Goal: Task Accomplishment & Management: Manage account settings

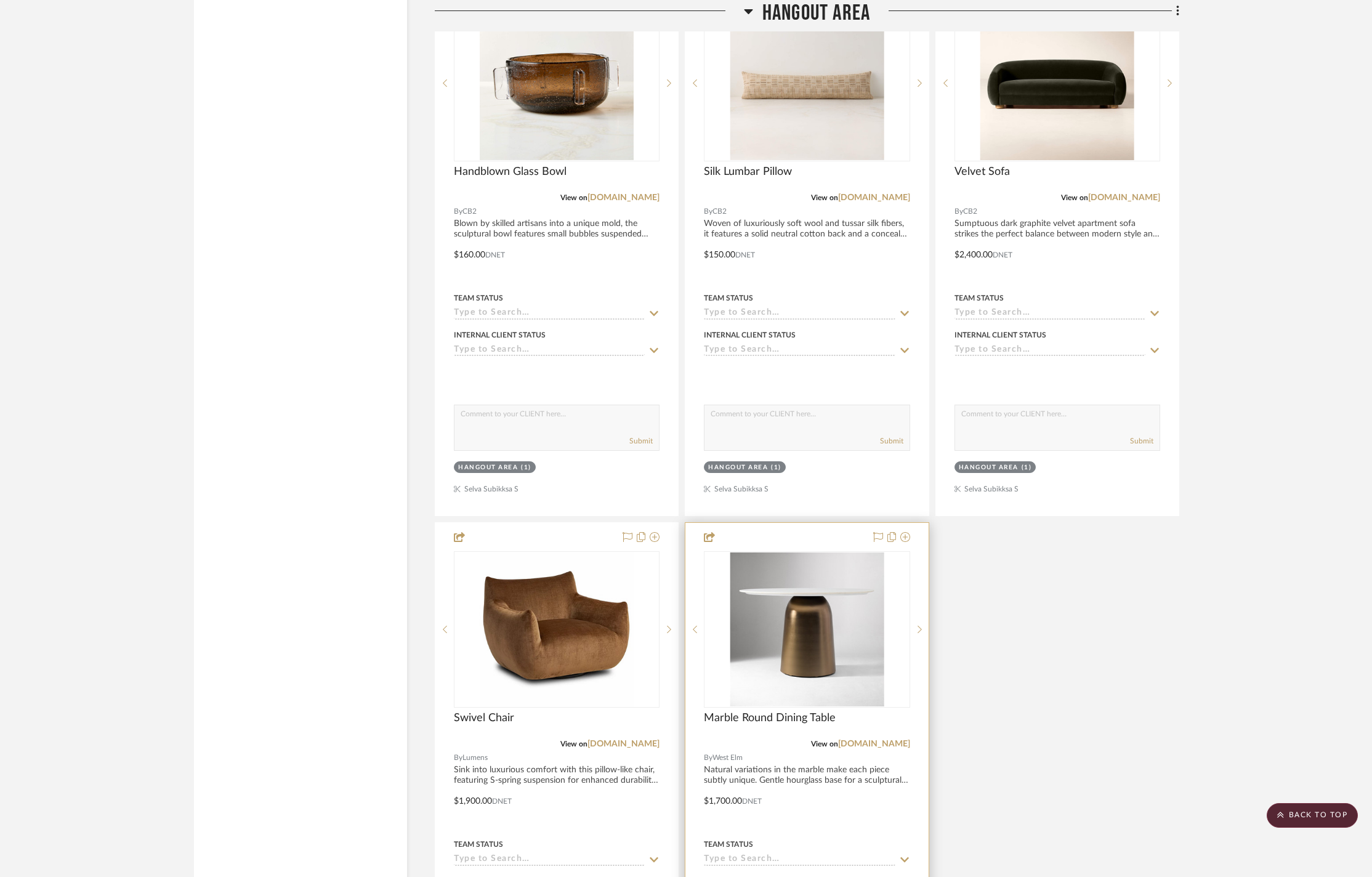
scroll to position [2064, 0]
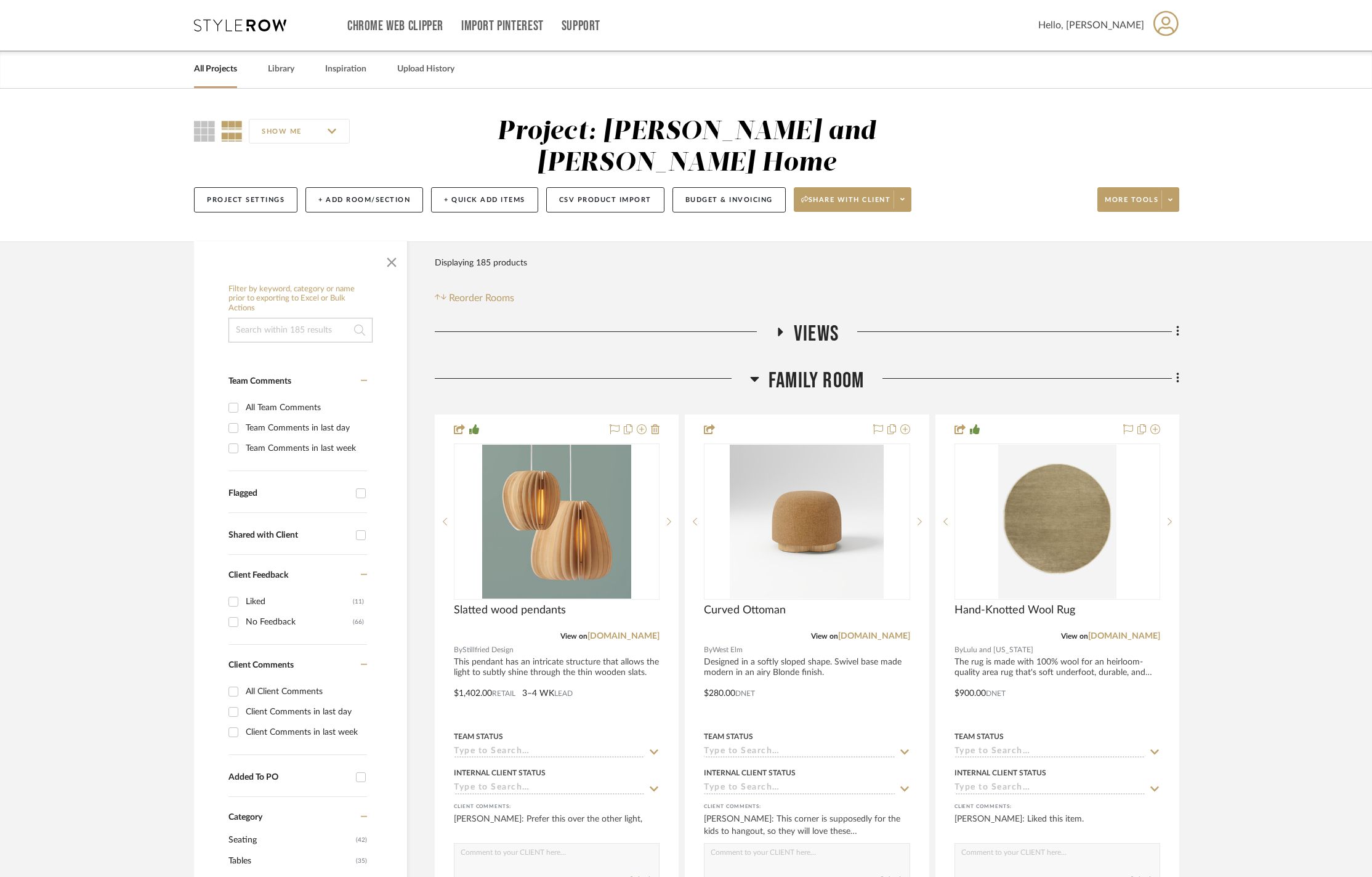
click at [754, 377] on icon at bounding box center [754, 379] width 9 height 5
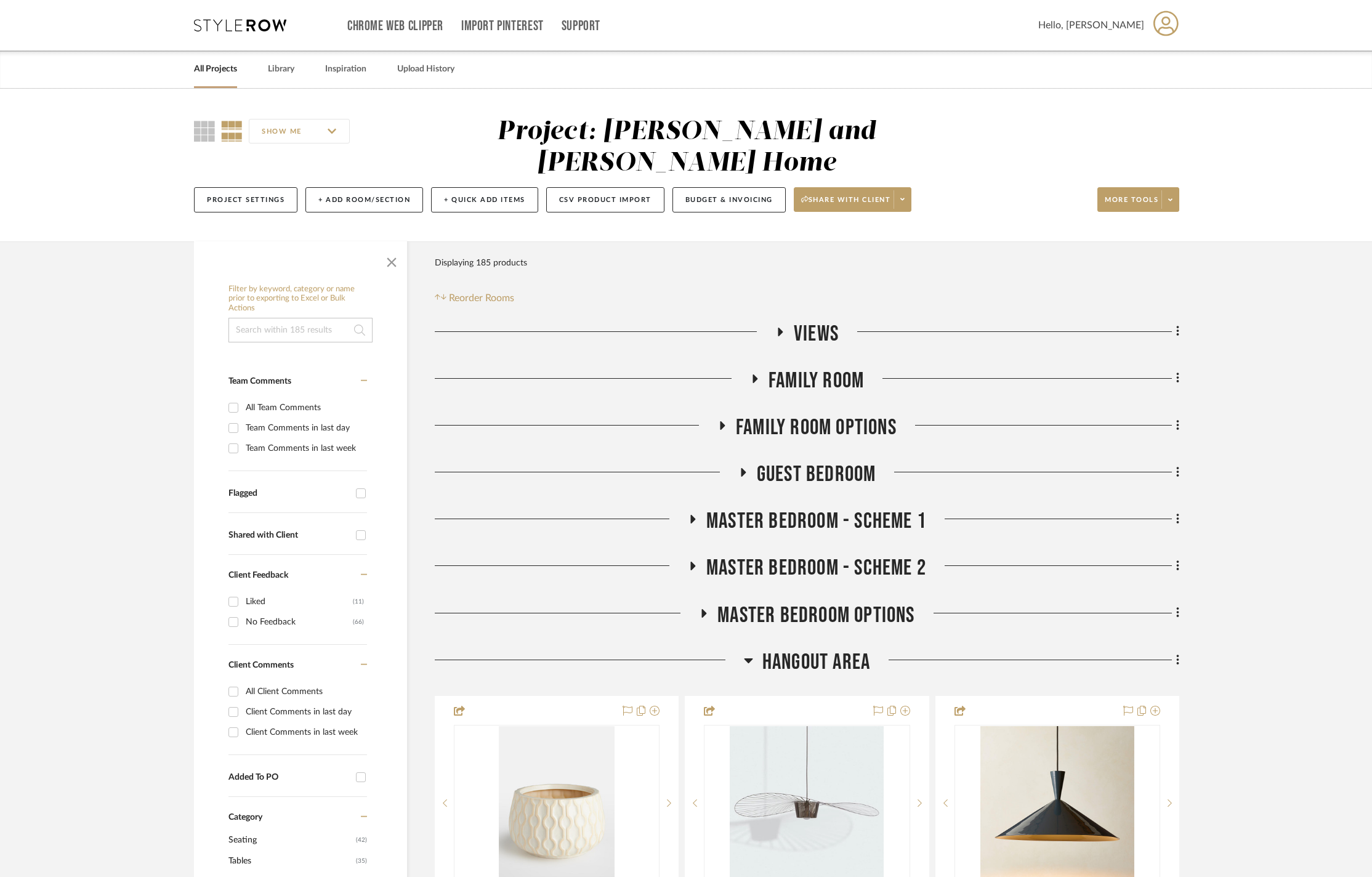
click at [695, 515] on icon at bounding box center [692, 519] width 14 height 9
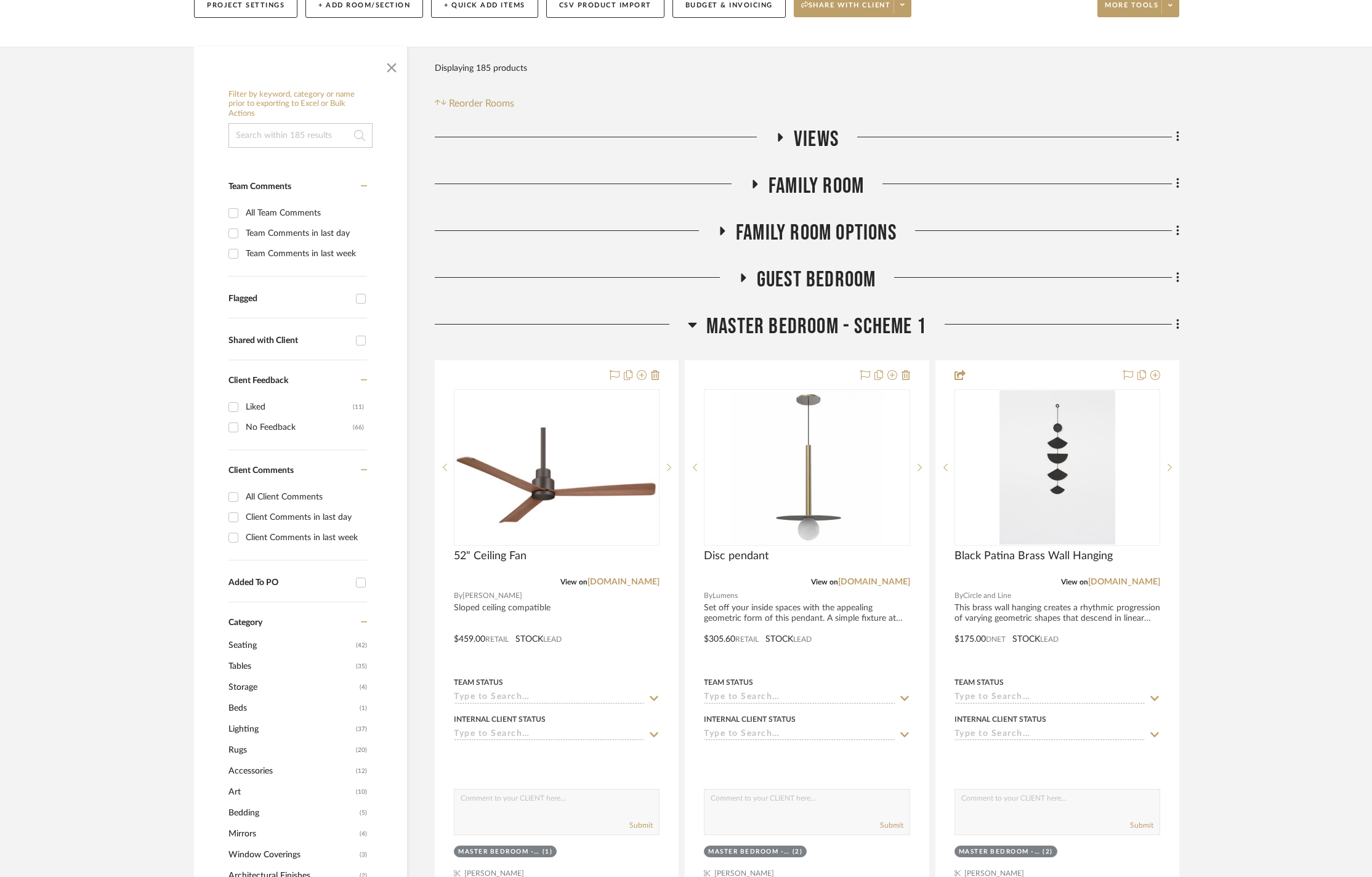
scroll to position [196, 0]
click at [690, 321] on icon at bounding box center [693, 324] width 9 height 5
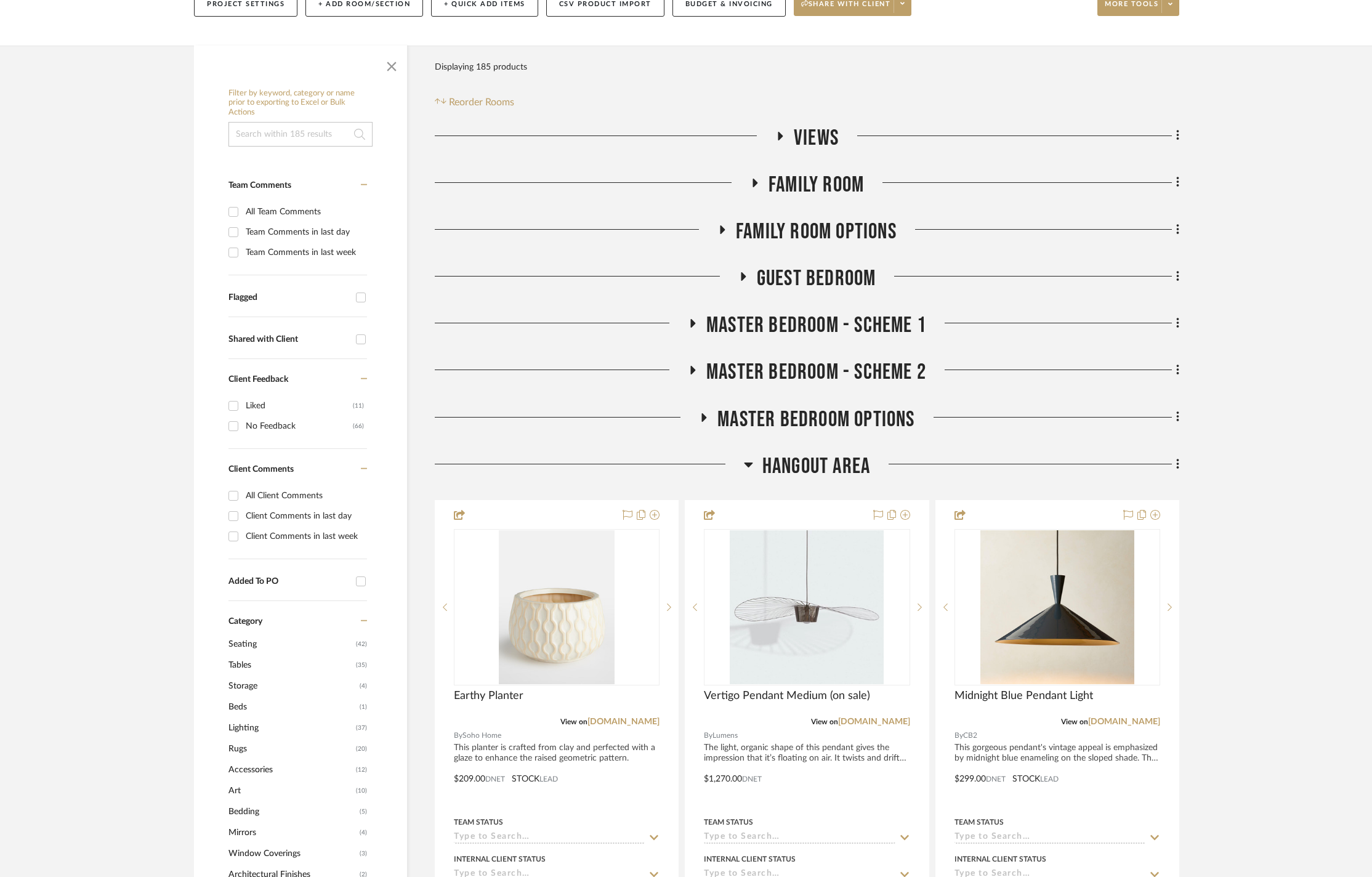
click at [754, 178] on icon at bounding box center [754, 182] width 5 height 9
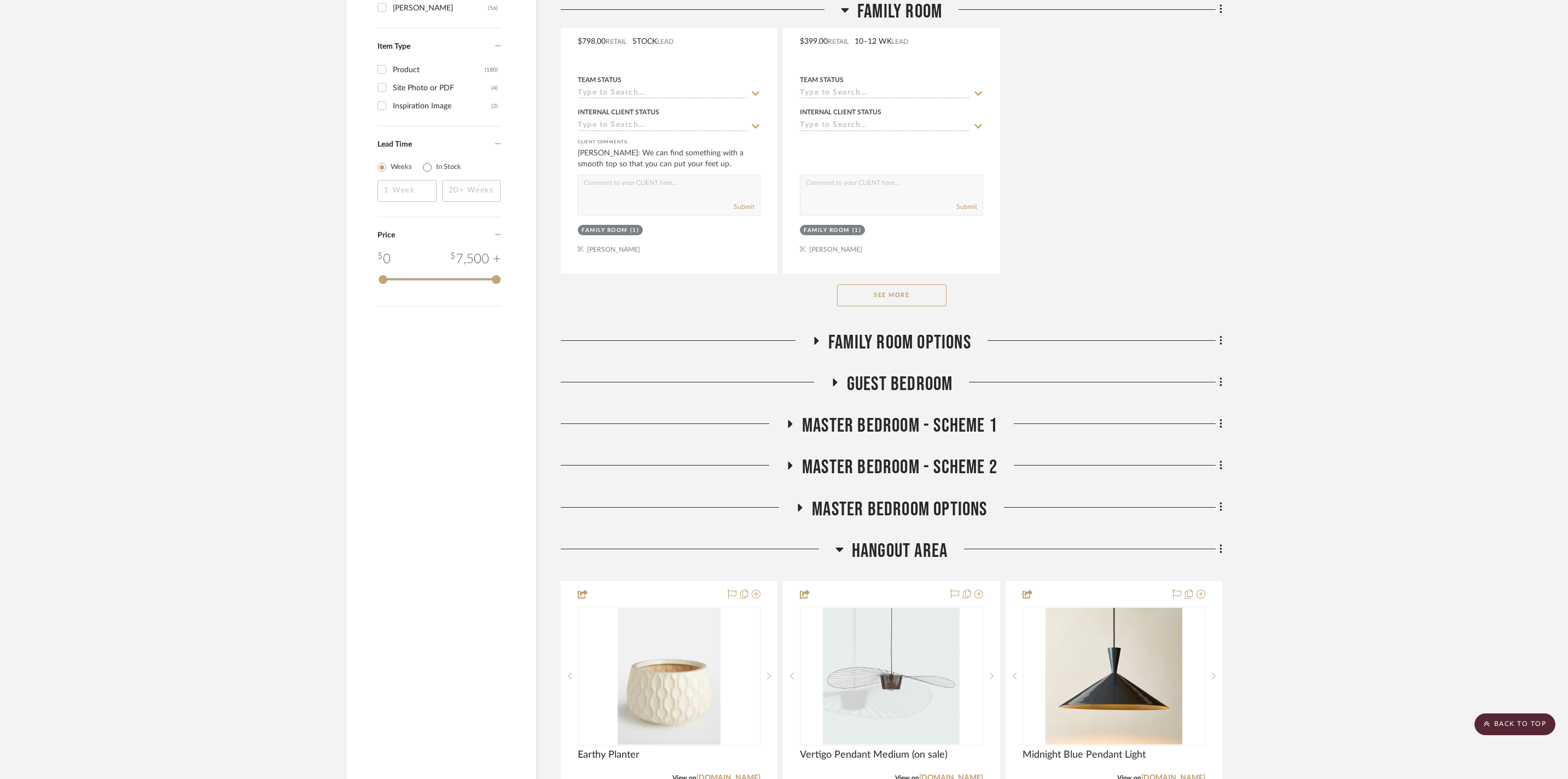
scroll to position [1579, 0]
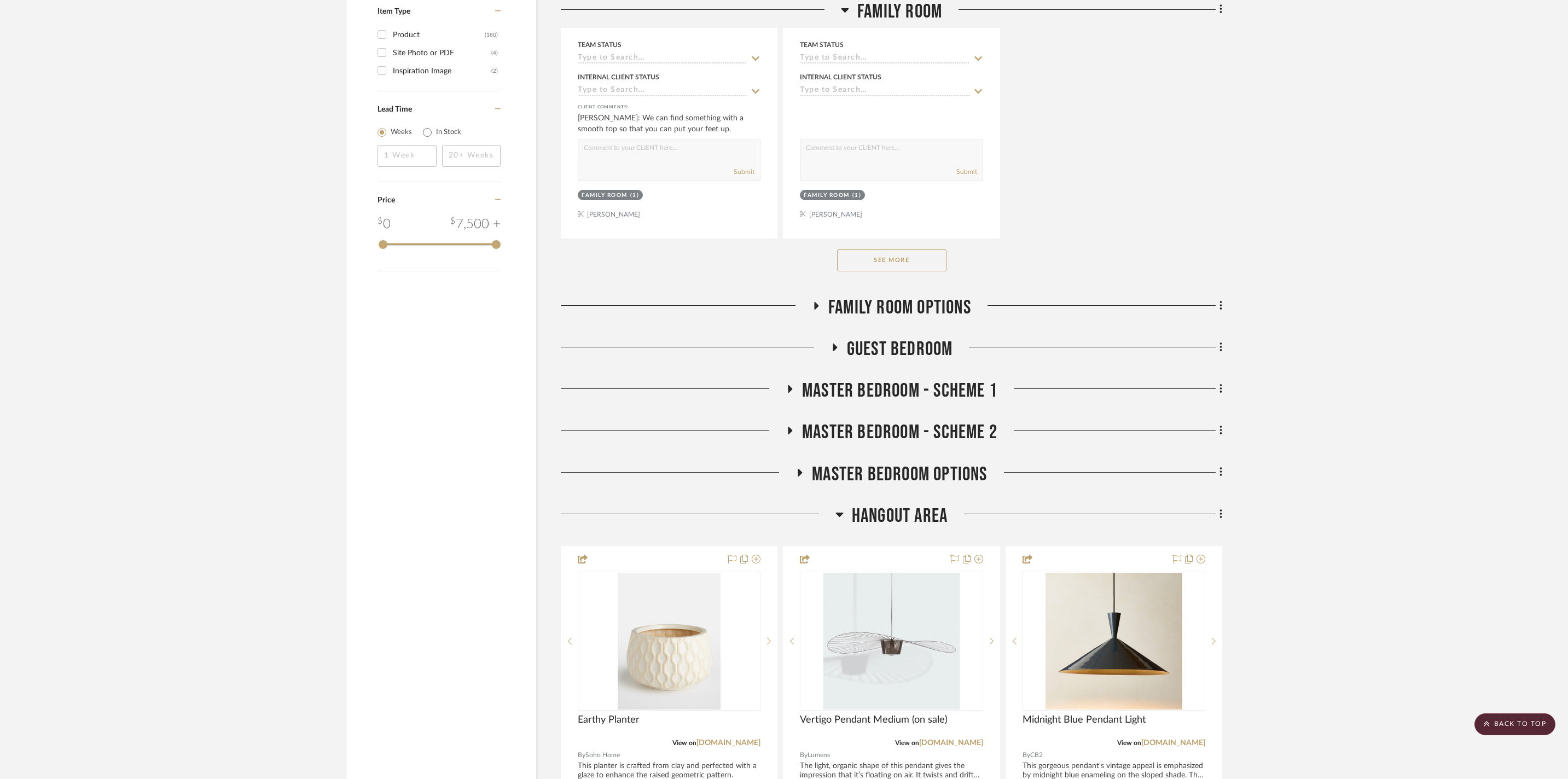
click at [784, 435] on icon at bounding box center [790, 430] width 13 height 8
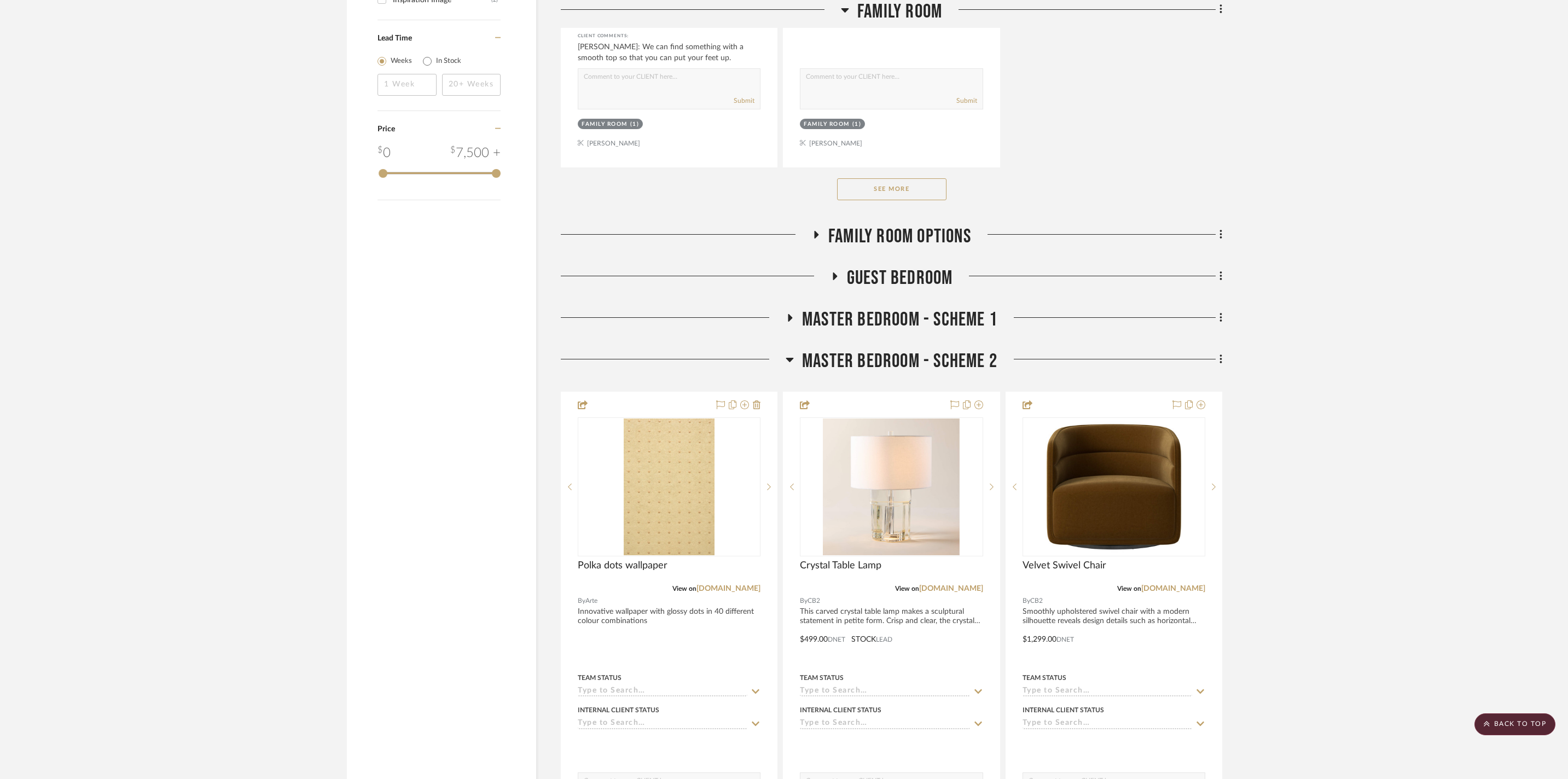
scroll to position [1641, 0]
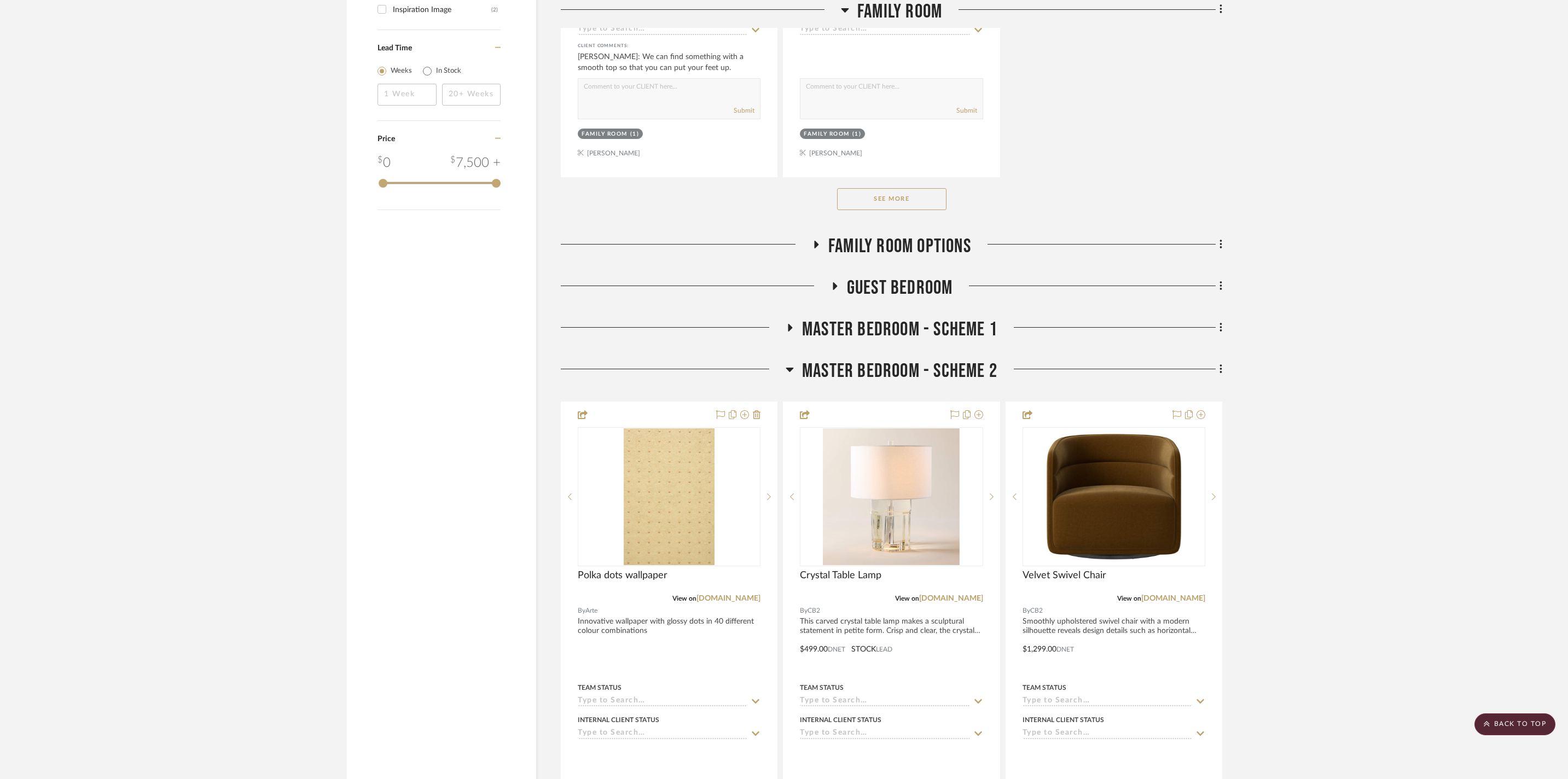
click at [784, 387] on div at bounding box center [674, 374] width 225 height 28
click at [791, 372] on icon at bounding box center [790, 369] width 8 height 4
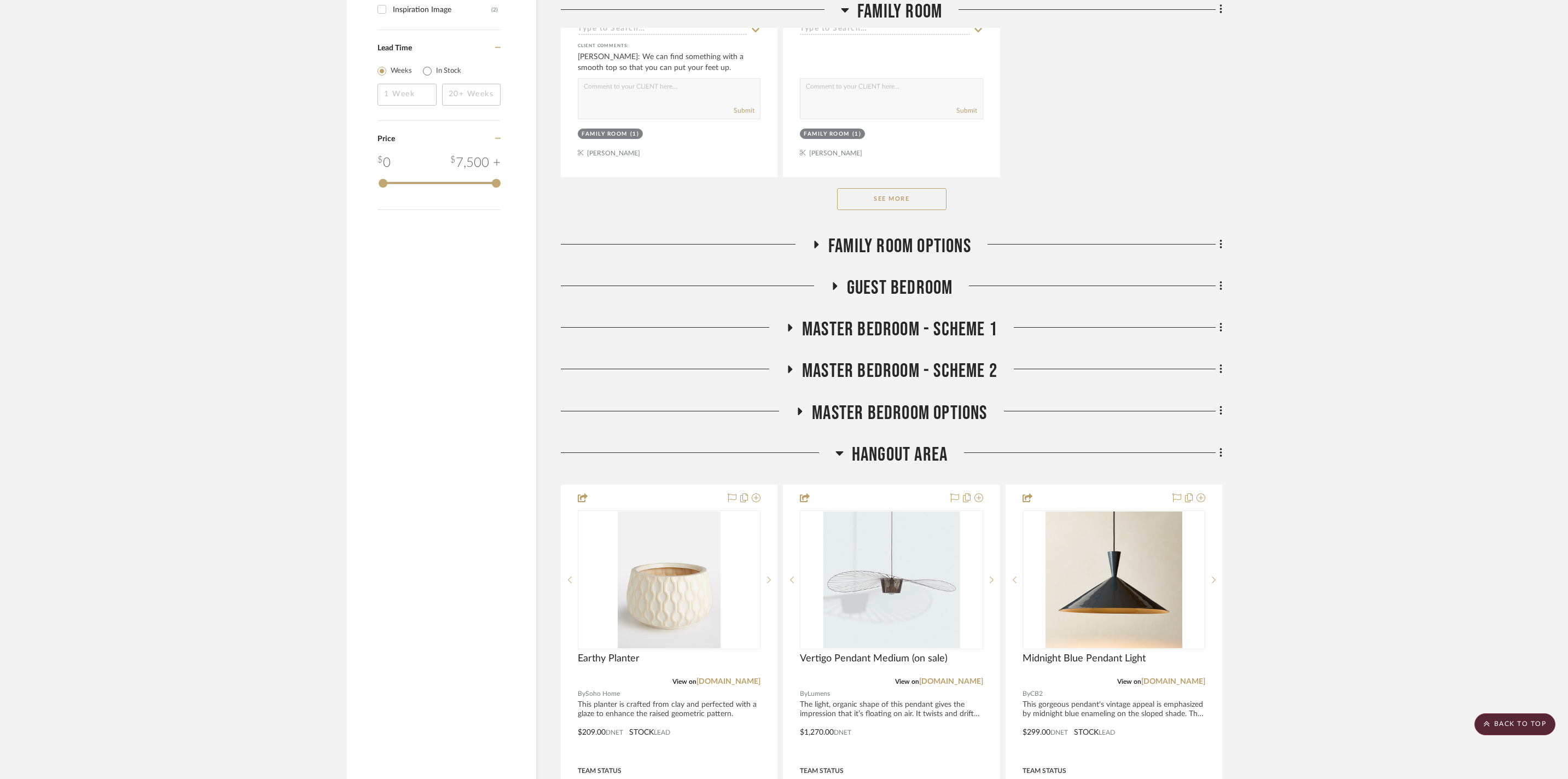
click at [791, 331] on icon at bounding box center [790, 327] width 4 height 8
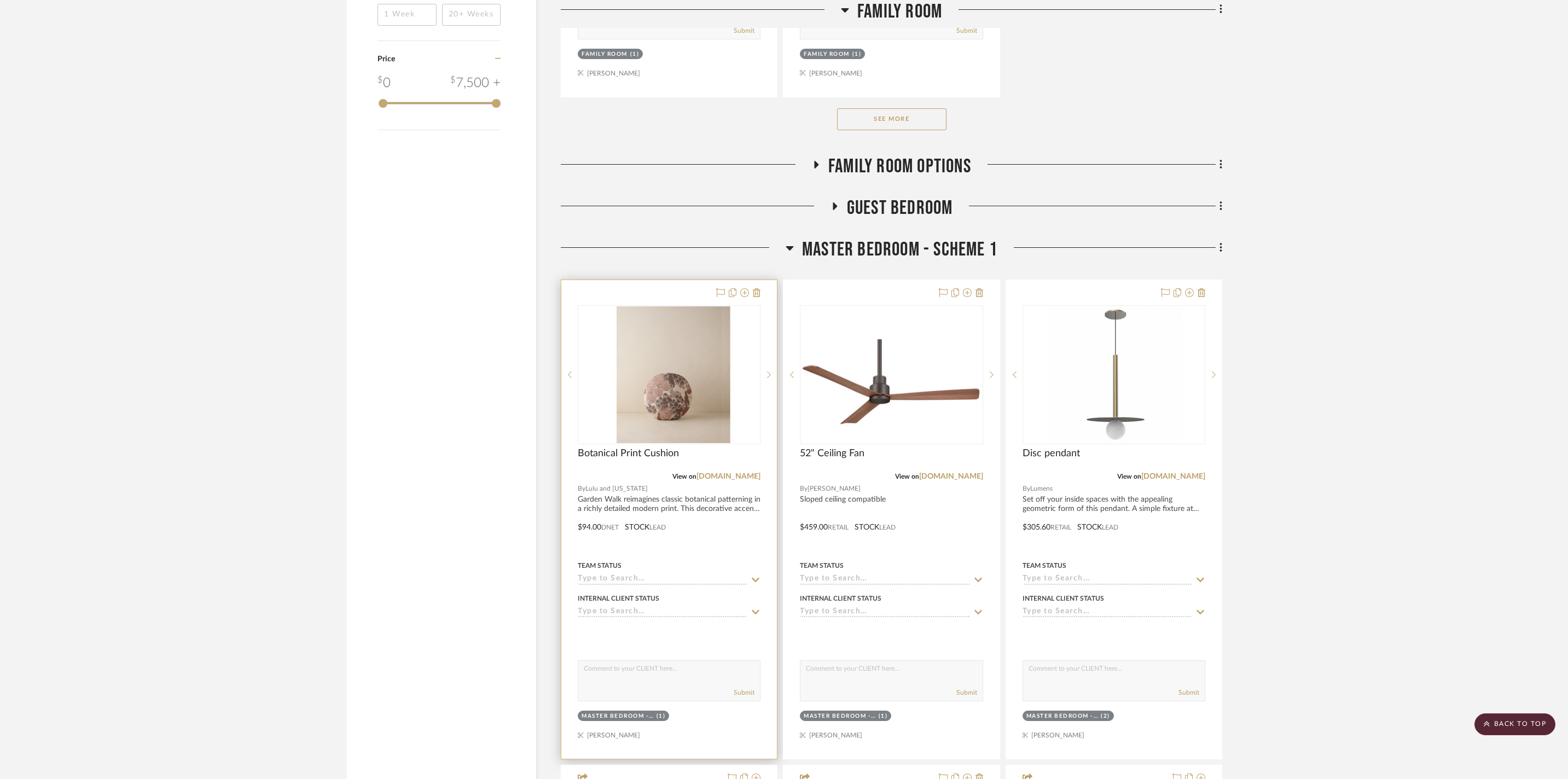
scroll to position [1722, 0]
click at [743, 295] on icon at bounding box center [745, 290] width 9 height 9
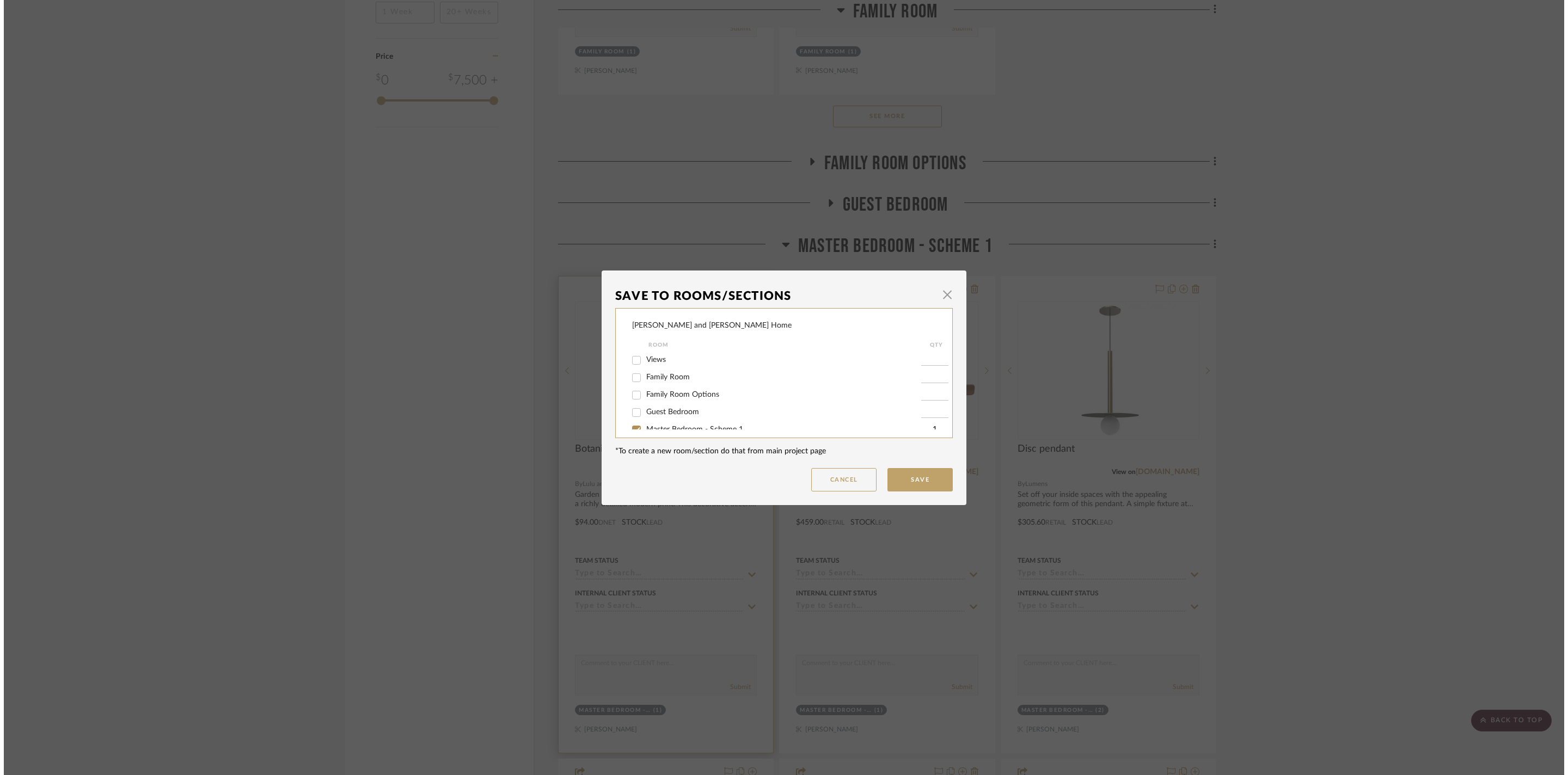
scroll to position [0, 0]
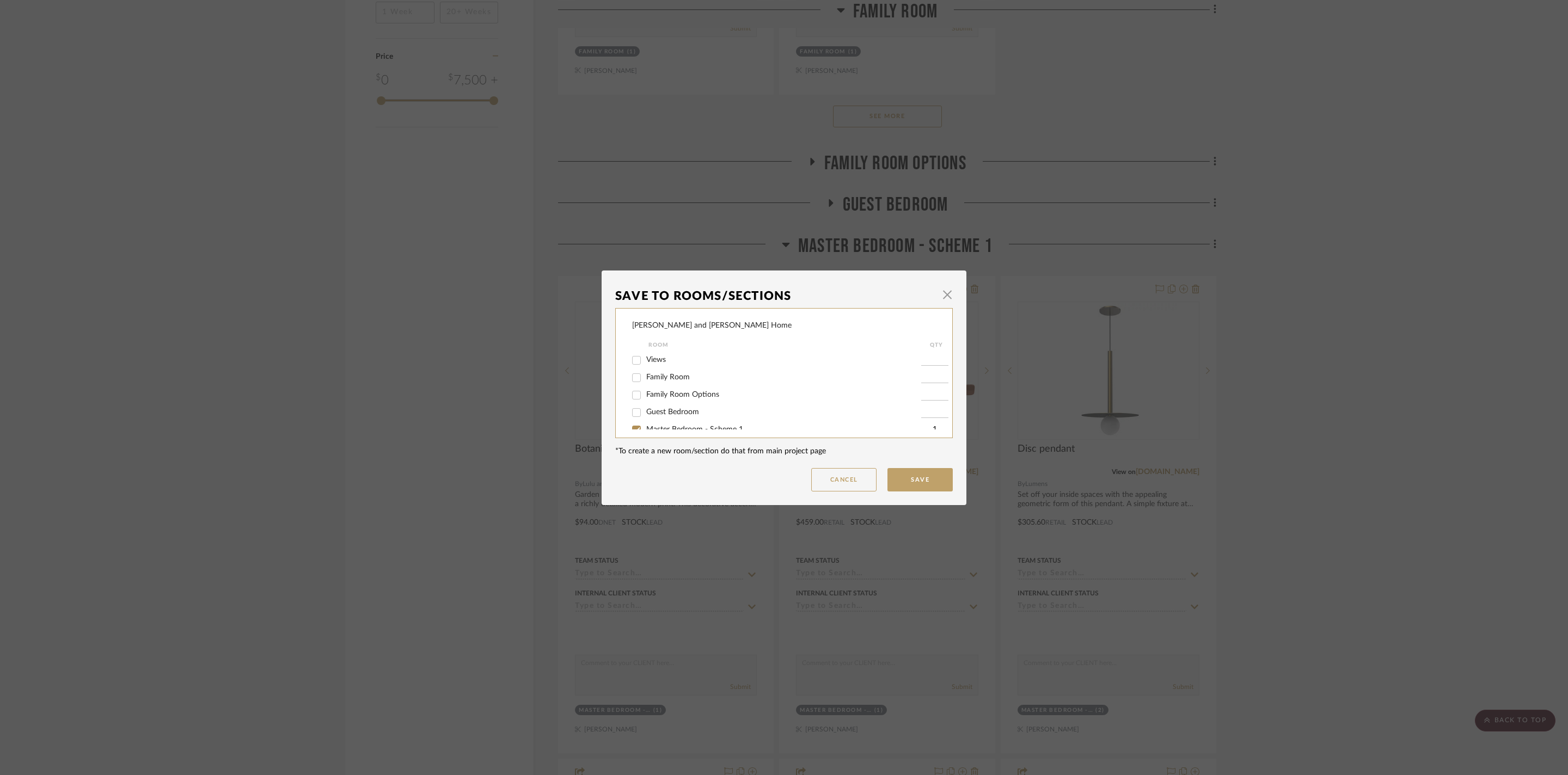
click at [631, 383] on input "Family Room" at bounding box center [636, 377] width 18 height 18
checkbox input "true"
type input "1"
click at [634, 369] on input "Master Bedroom - Scheme 1" at bounding box center [636, 360] width 18 height 18
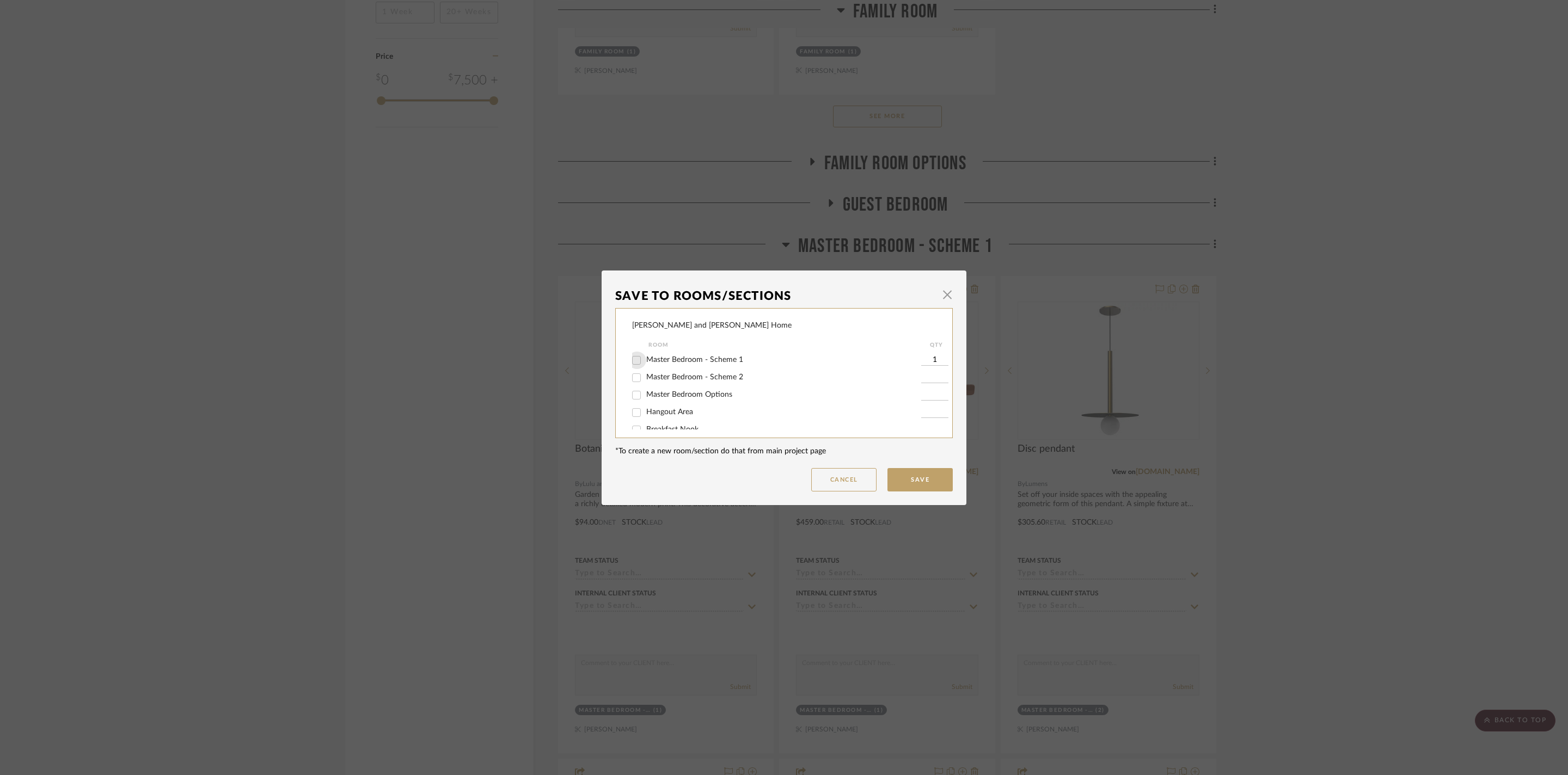
checkbox input "false"
click at [943, 474] on button "Save" at bounding box center [920, 479] width 65 height 23
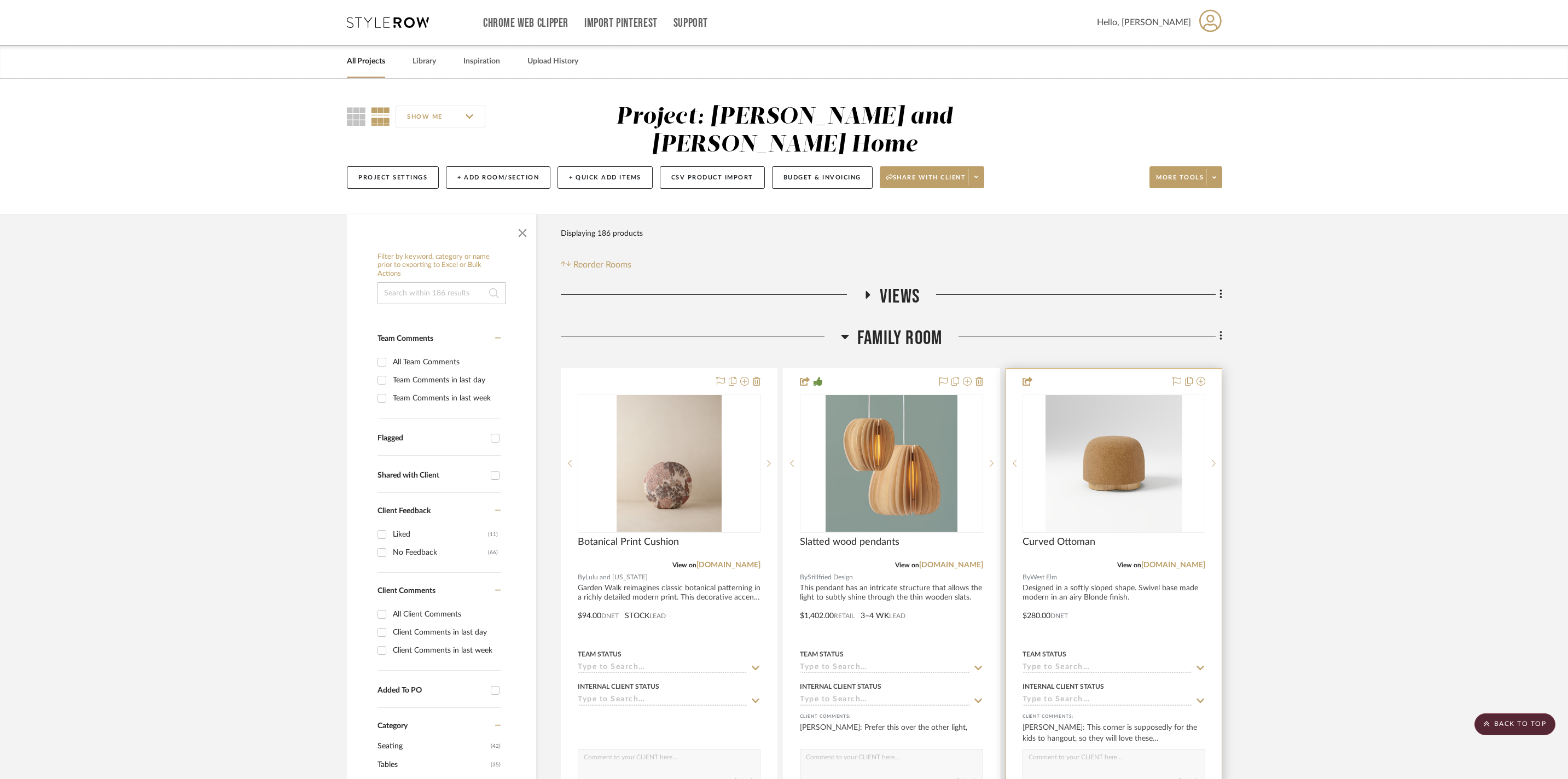
scroll to position [0, 0]
click at [850, 327] on h3 "Family Room" at bounding box center [891, 338] width 101 height 23
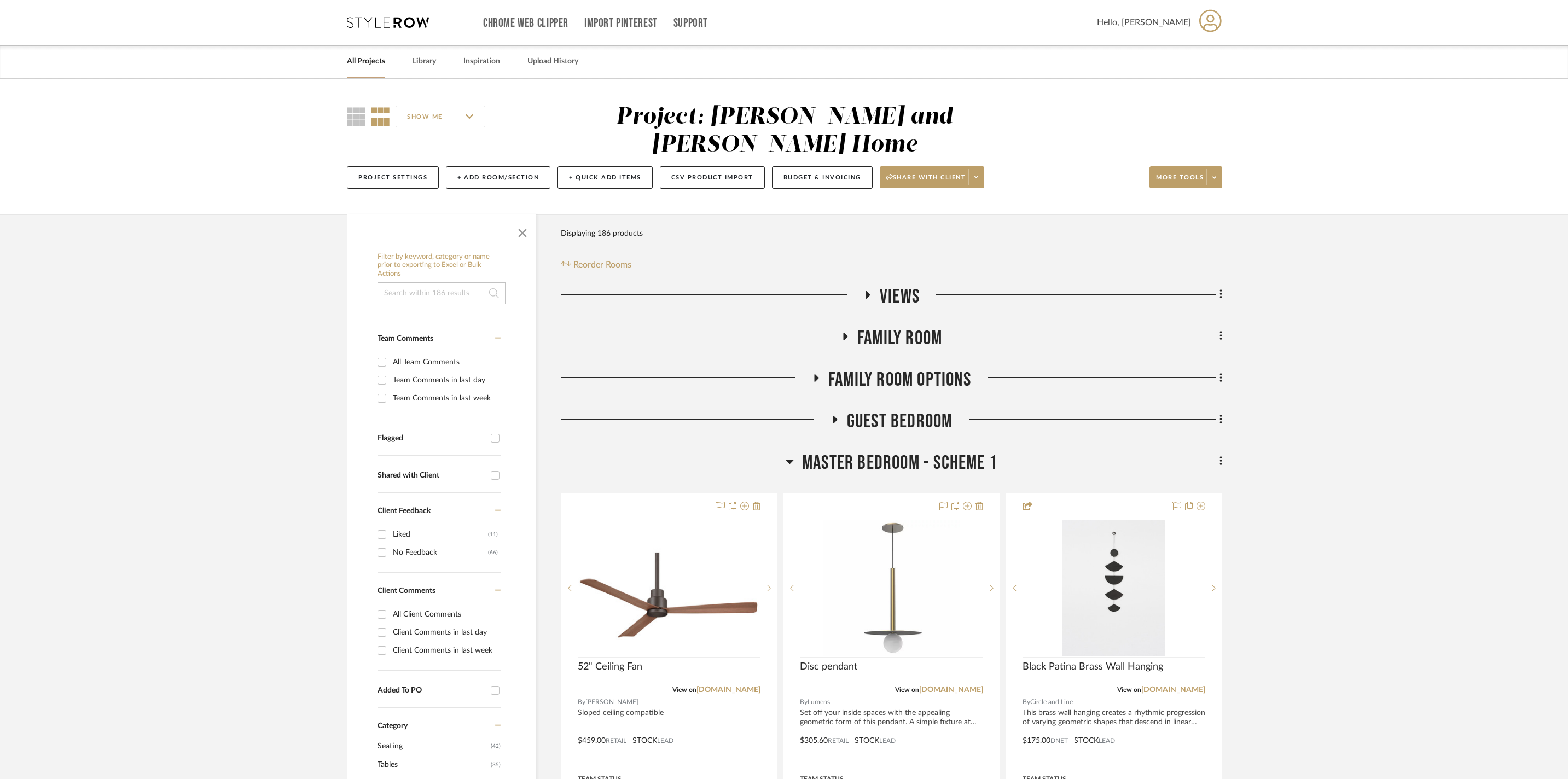
click at [787, 455] on icon at bounding box center [789, 460] width 8 height 13
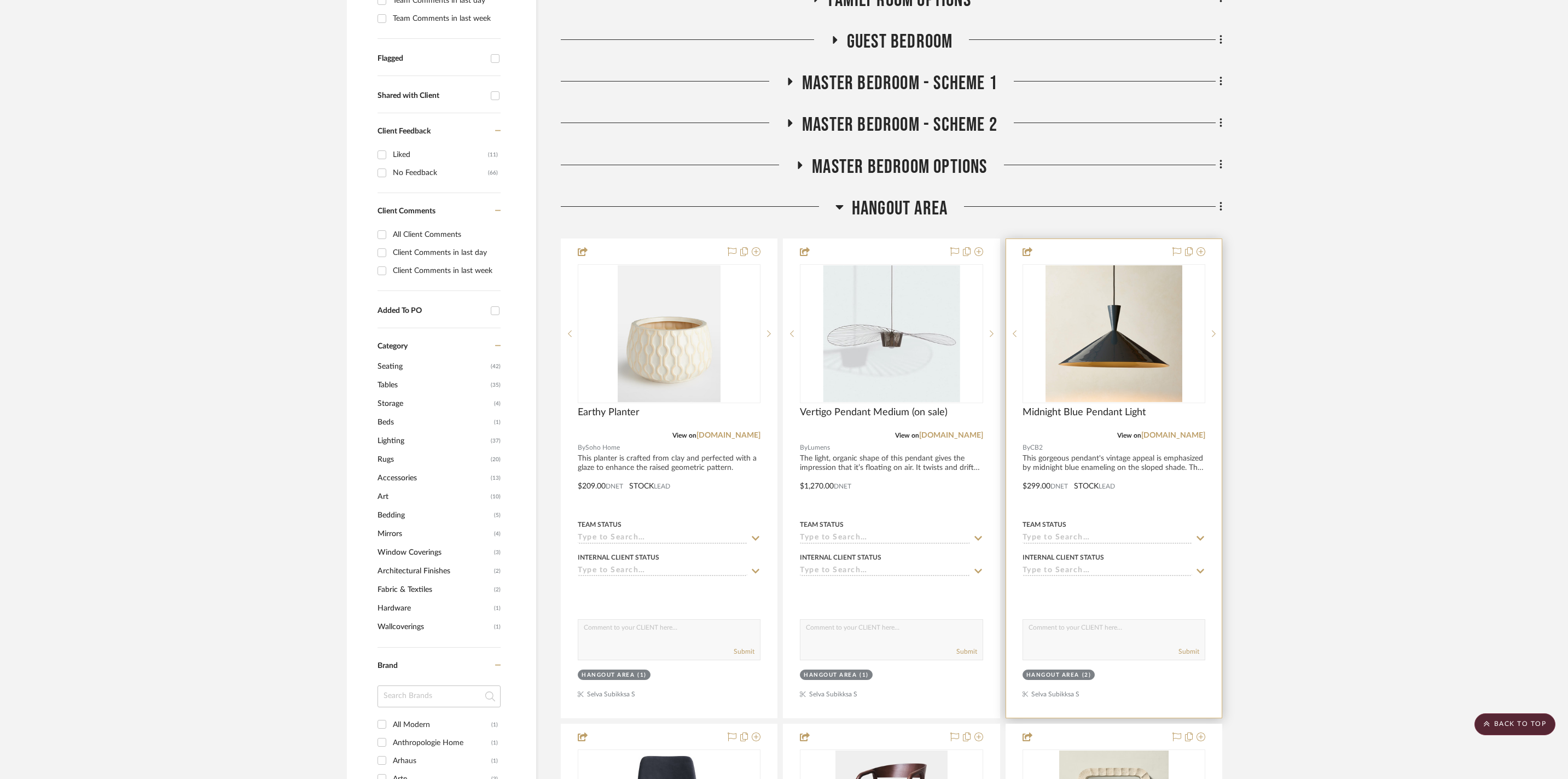
scroll to position [384, 0]
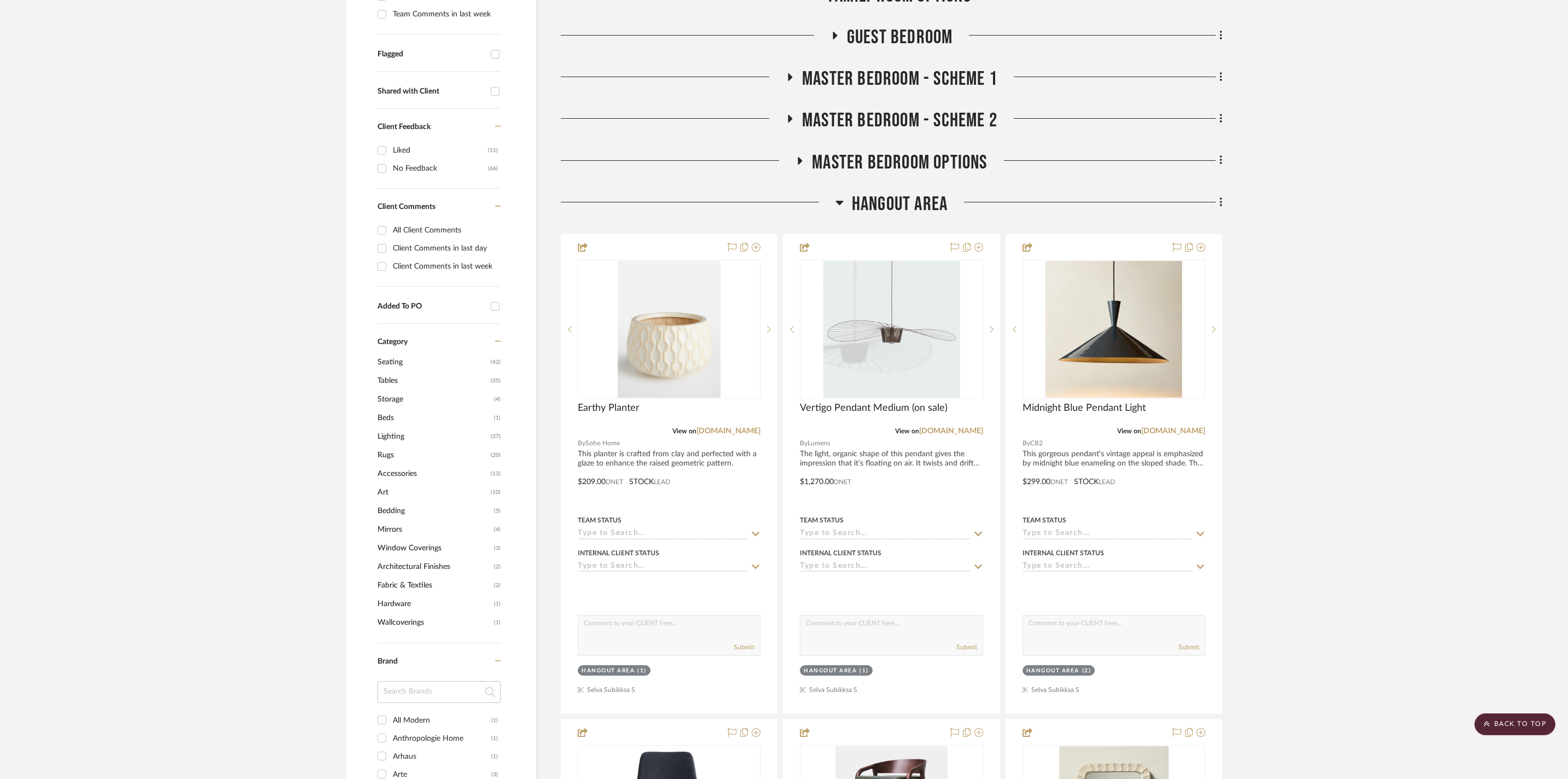
click at [838, 196] on icon at bounding box center [839, 202] width 8 height 13
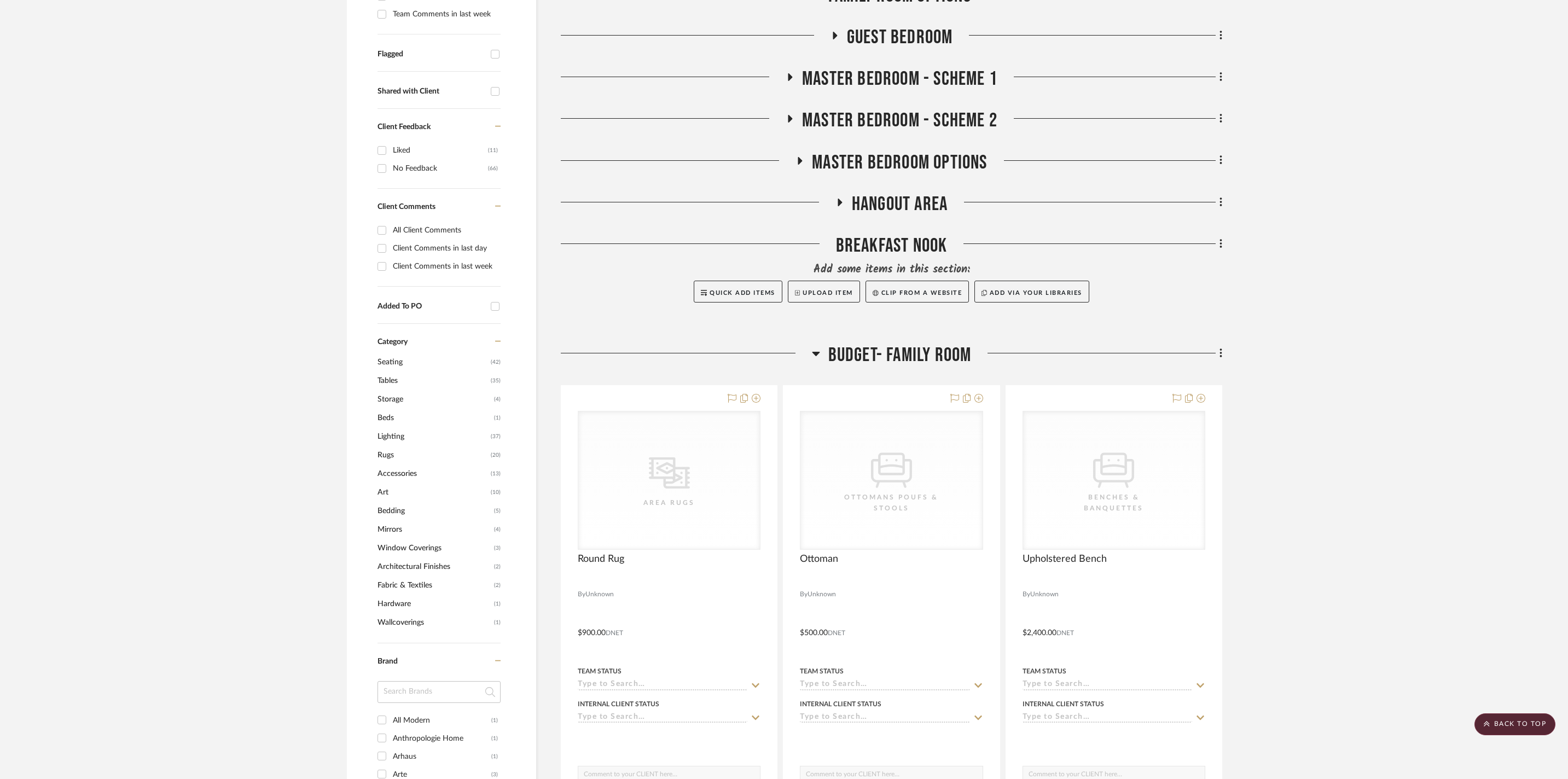
click at [837, 32] on icon at bounding box center [834, 35] width 13 height 8
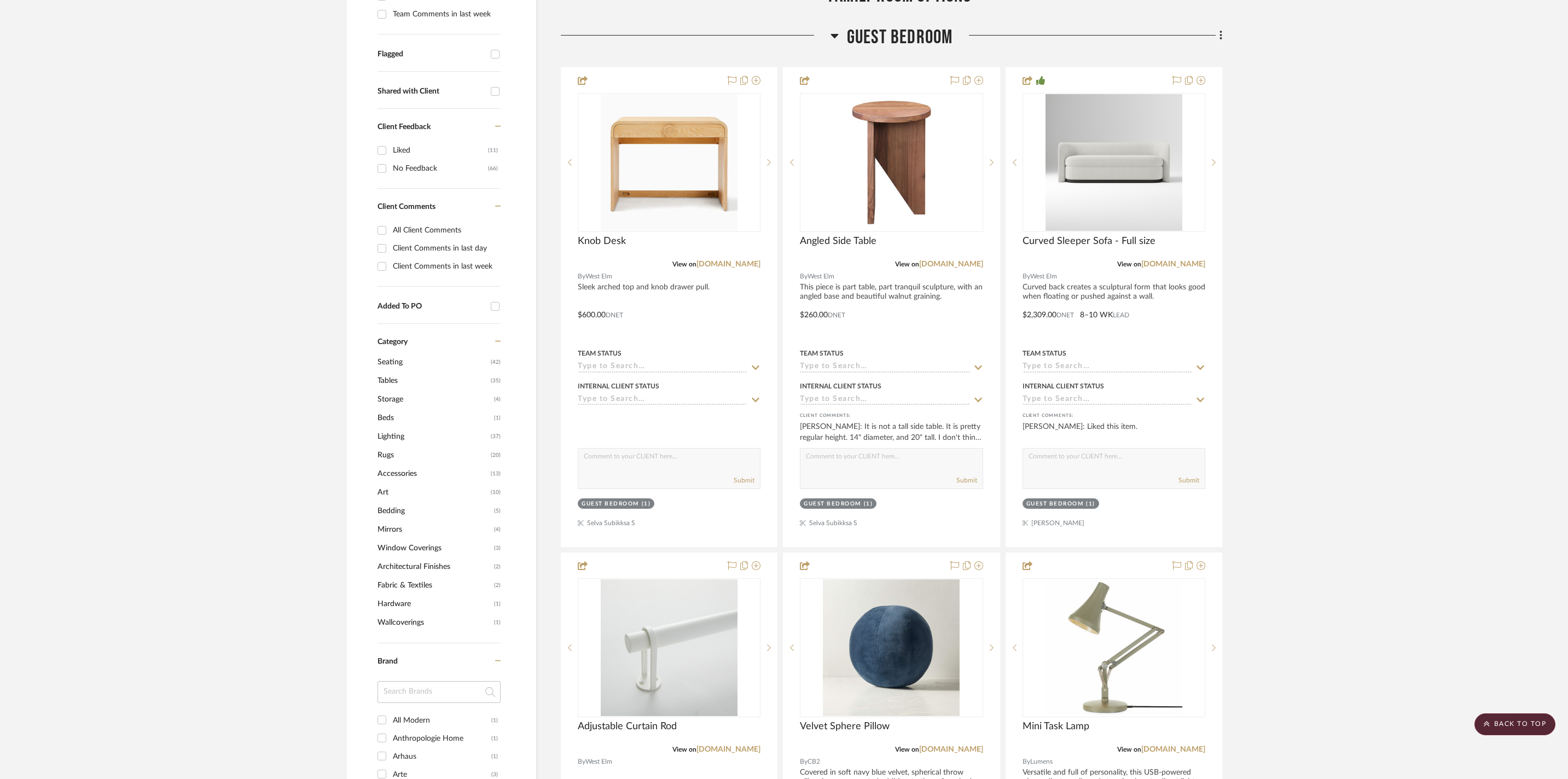
scroll to position [0, 0]
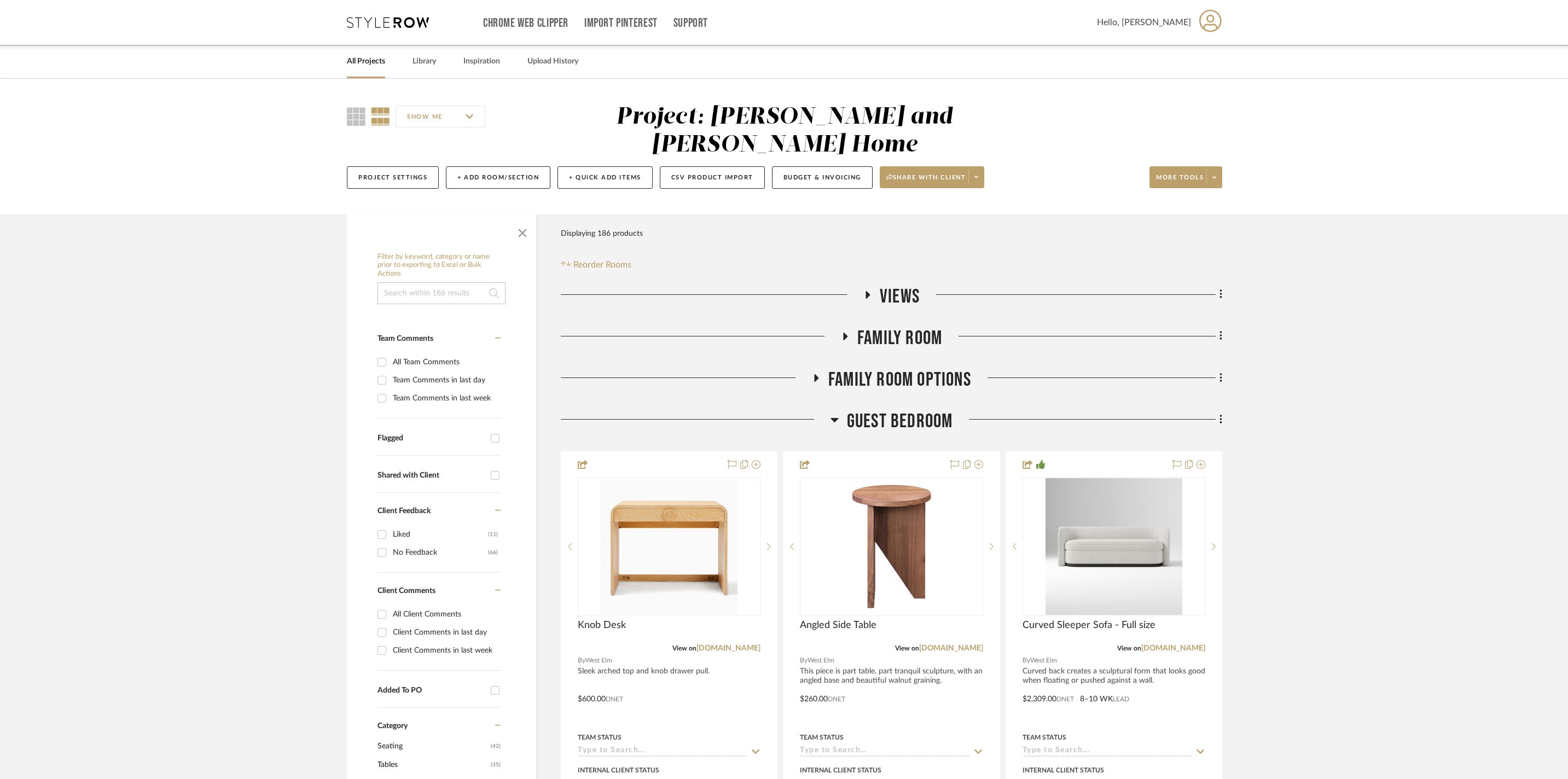
click at [871, 290] on icon at bounding box center [868, 294] width 13 height 8
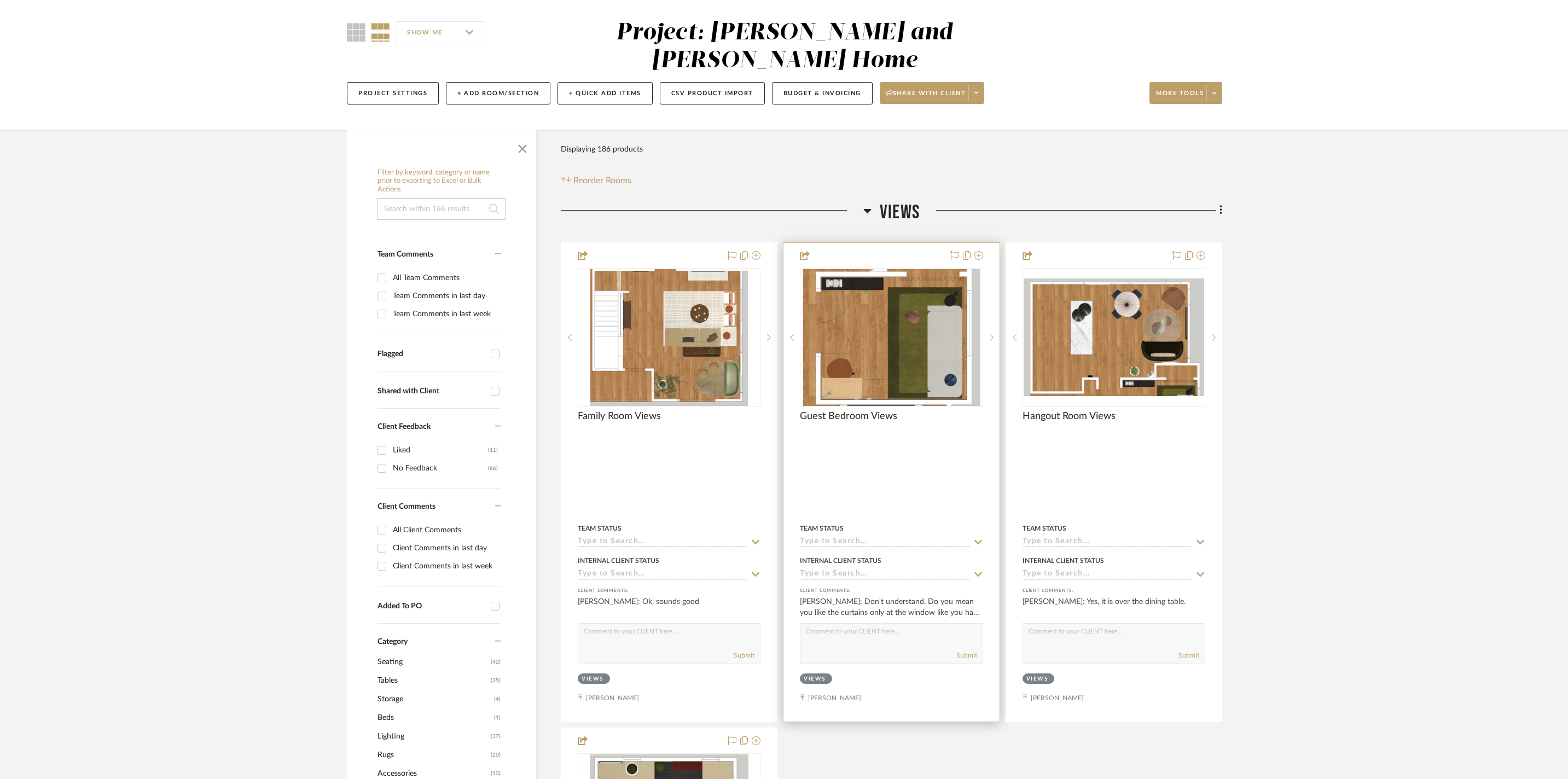
scroll to position [89, 0]
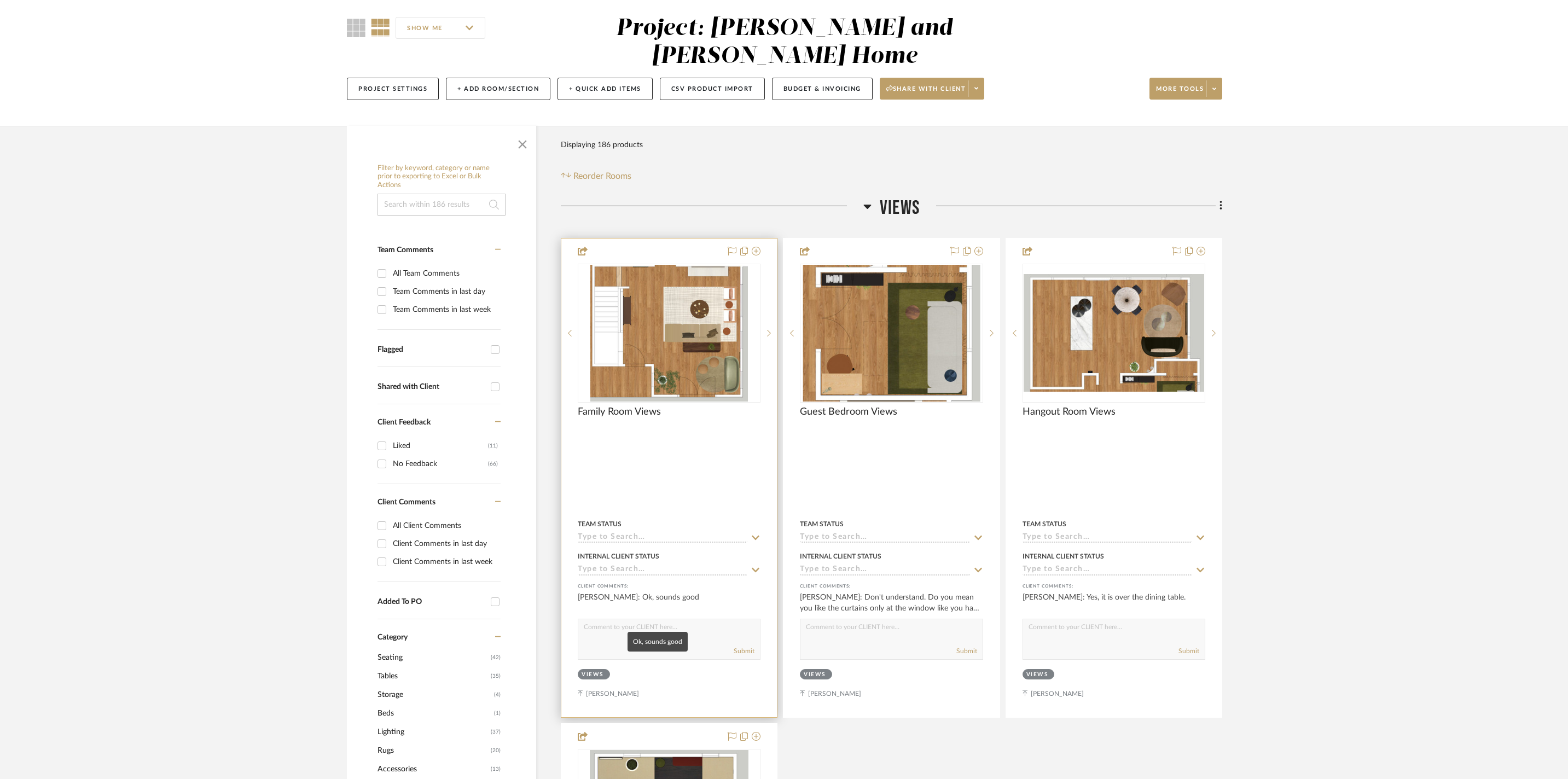
click at [671, 611] on div "[PERSON_NAME]: Ok, sounds good" at bounding box center [669, 603] width 183 height 22
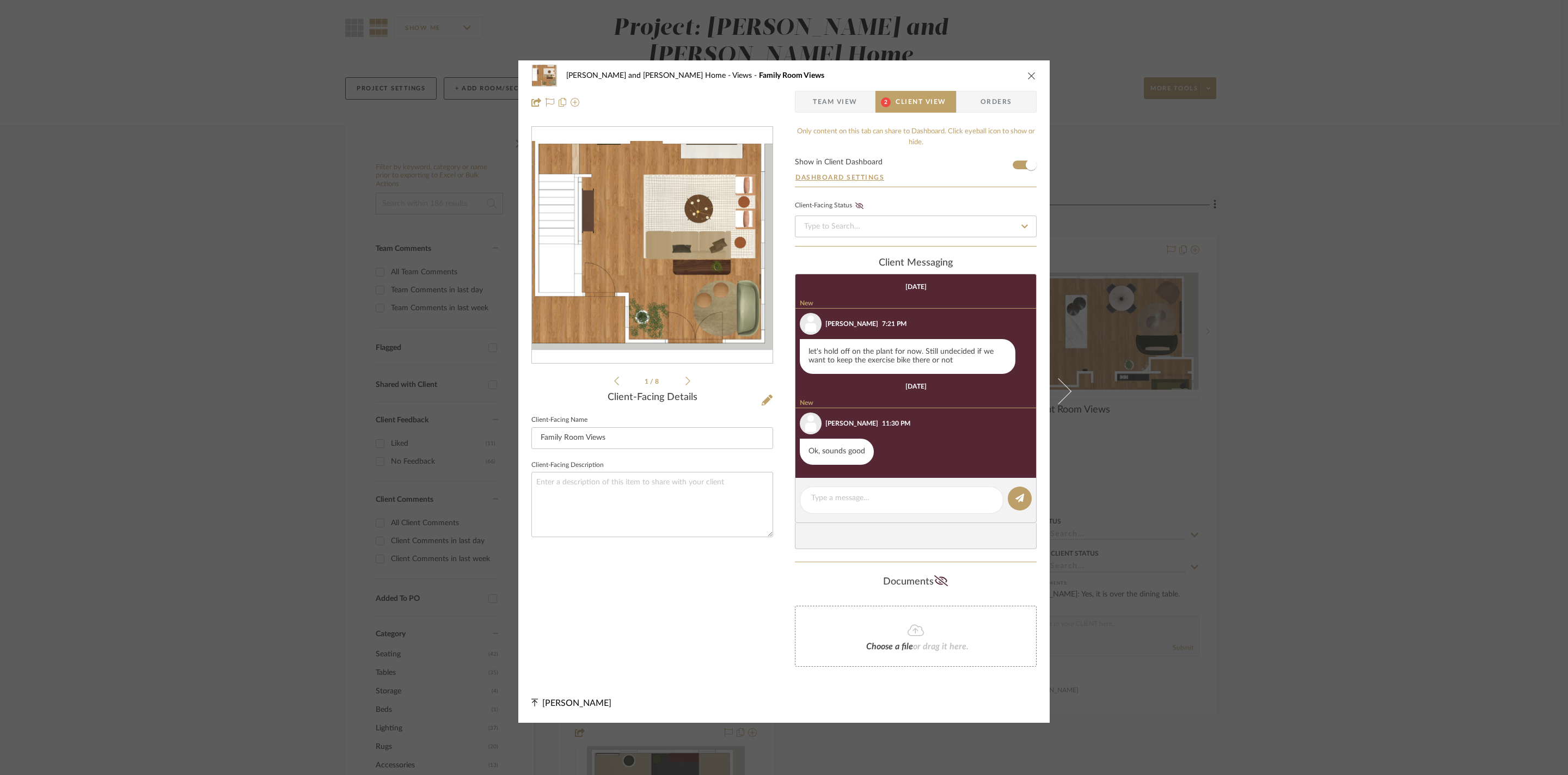
scroll to position [21, 0]
click at [1220, 215] on div "[PERSON_NAME] and [PERSON_NAME] Home Views Family Room Views Team View 2 Client…" at bounding box center [784, 388] width 1568 height 775
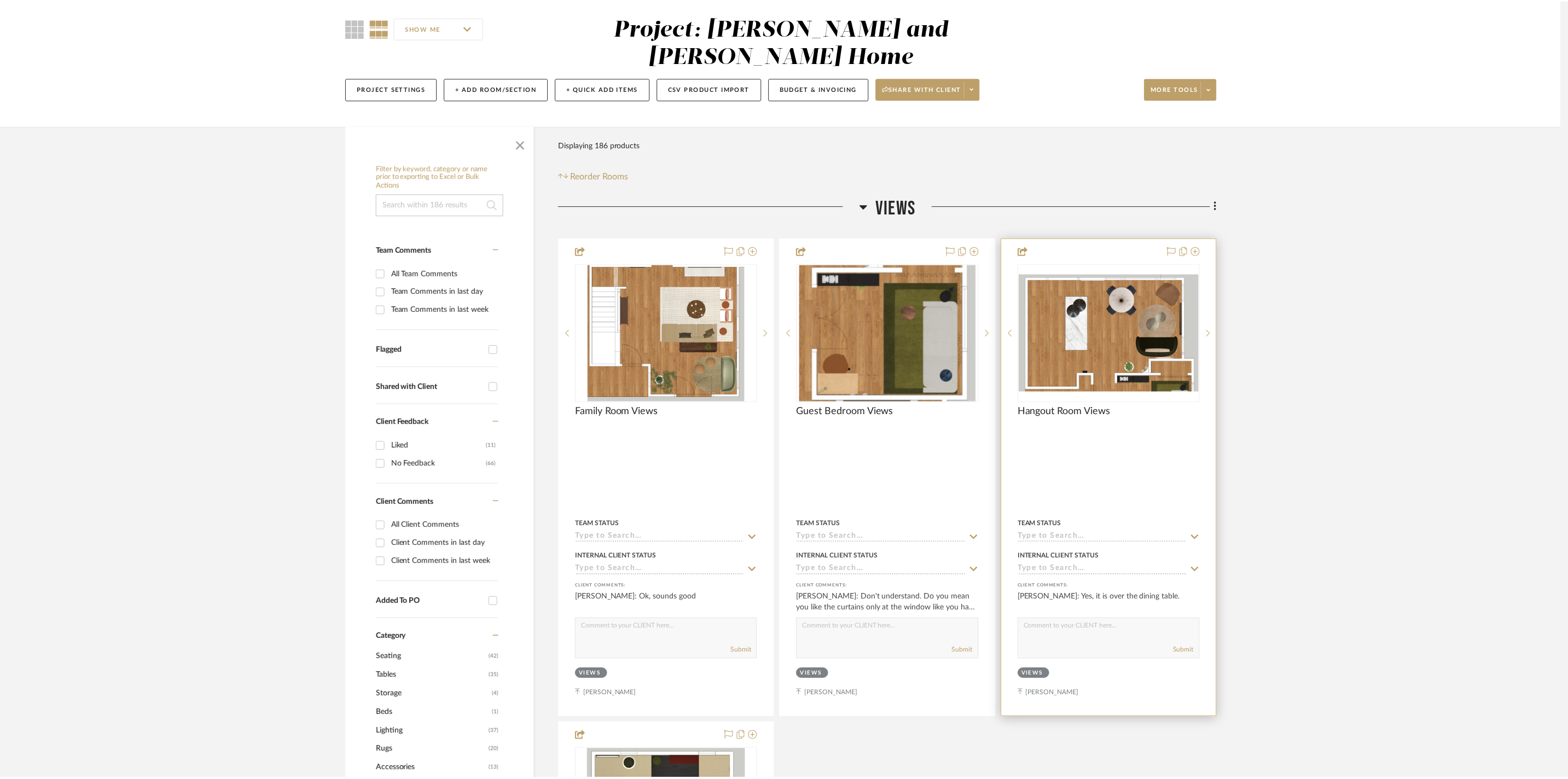
scroll to position [89, 0]
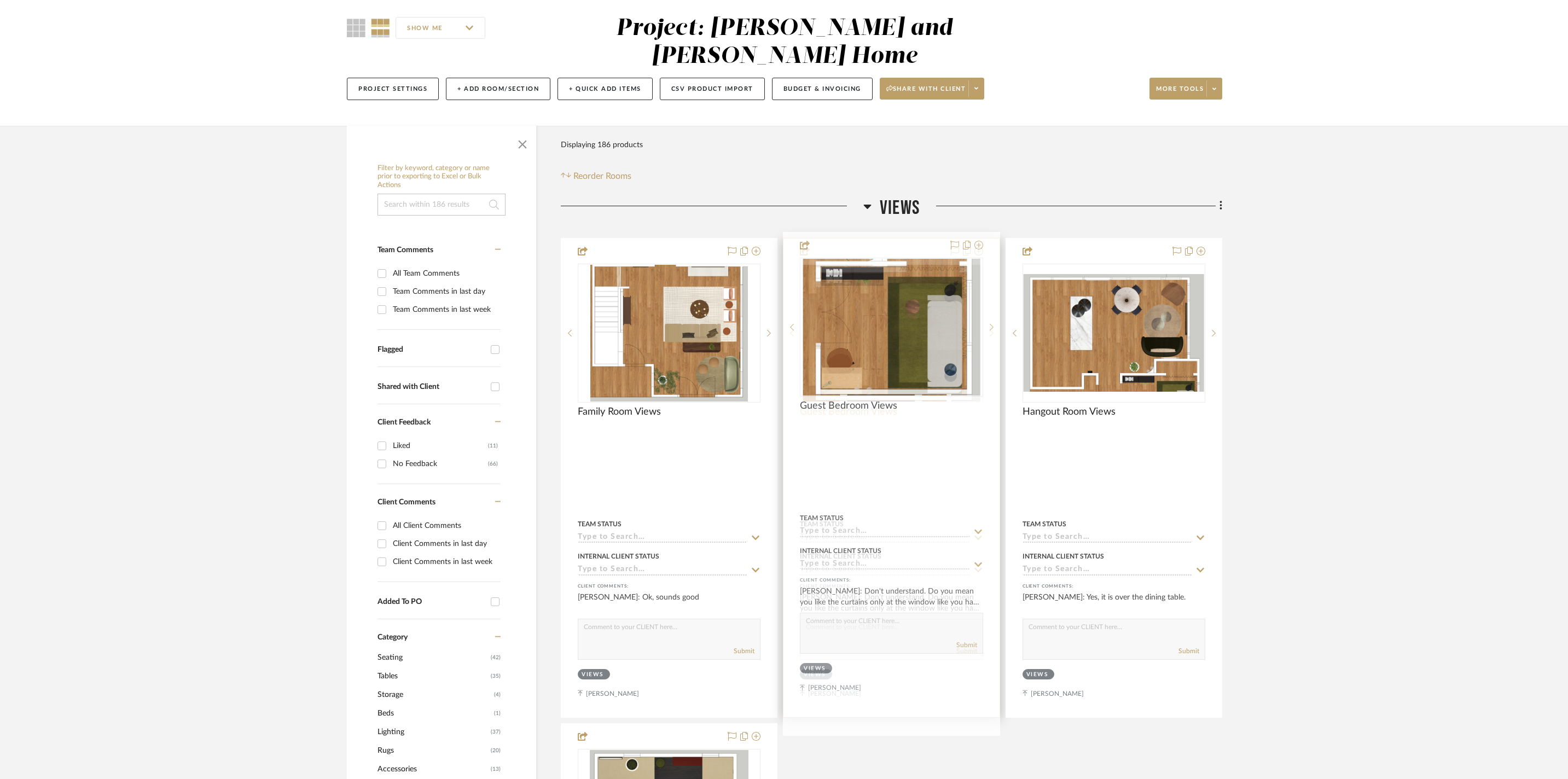
click at [857, 410] on span "Guest Bedroom Views" at bounding box center [849, 412] width 97 height 12
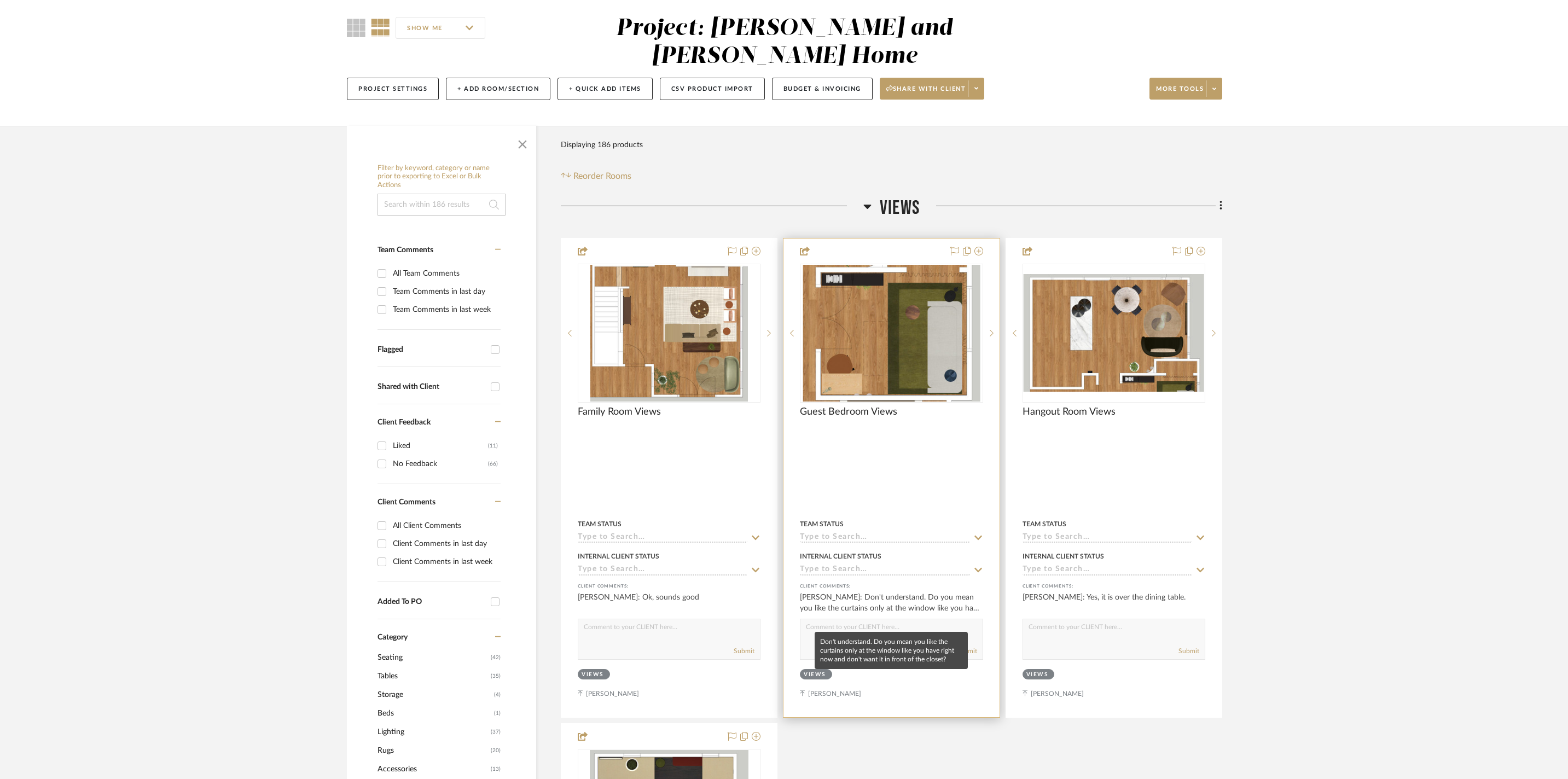
click at [924, 613] on div "[PERSON_NAME]: Don't understand. Do you mean you like the curtains only at the …" at bounding box center [891, 603] width 183 height 22
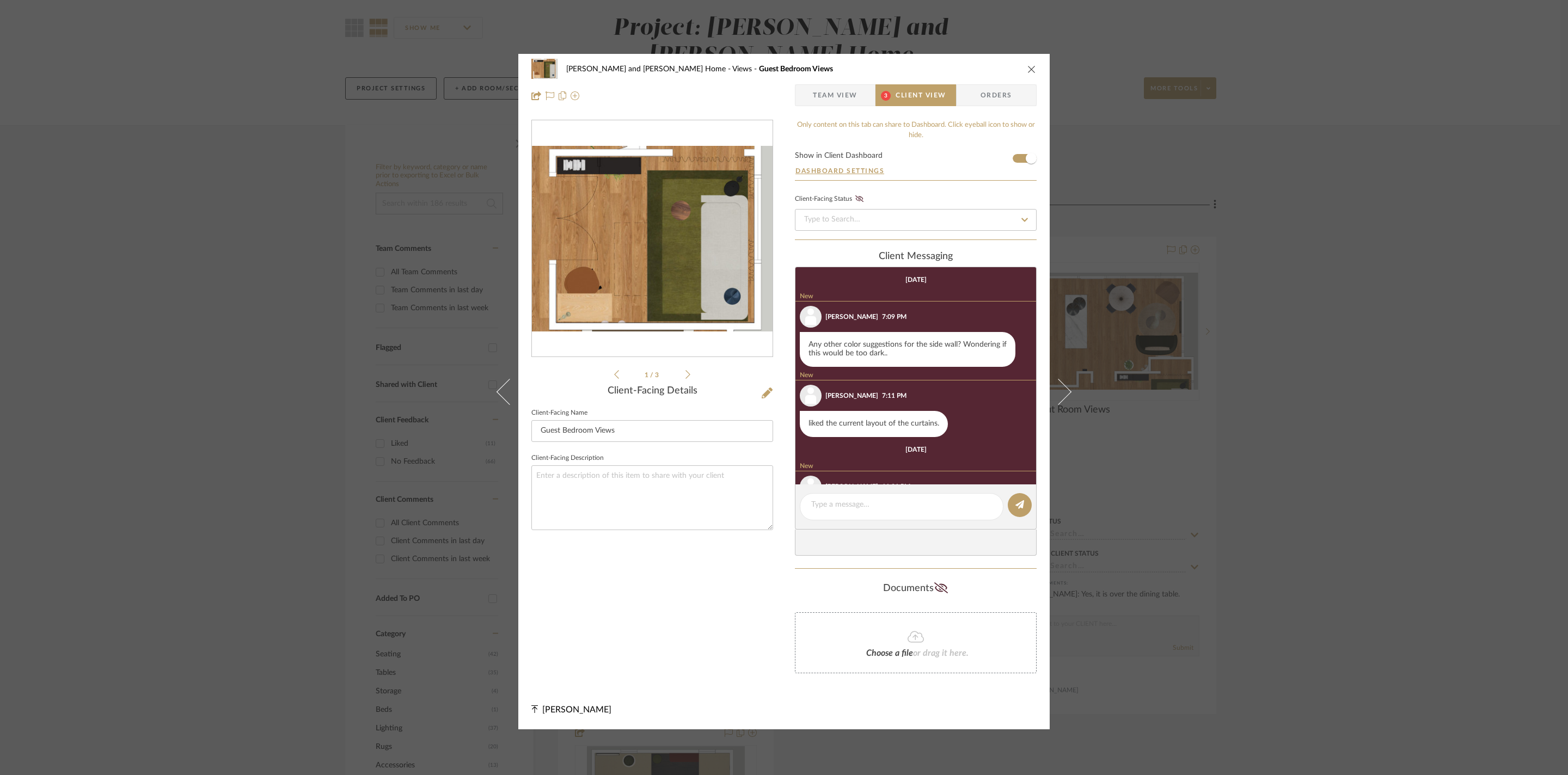
scroll to position [119, 0]
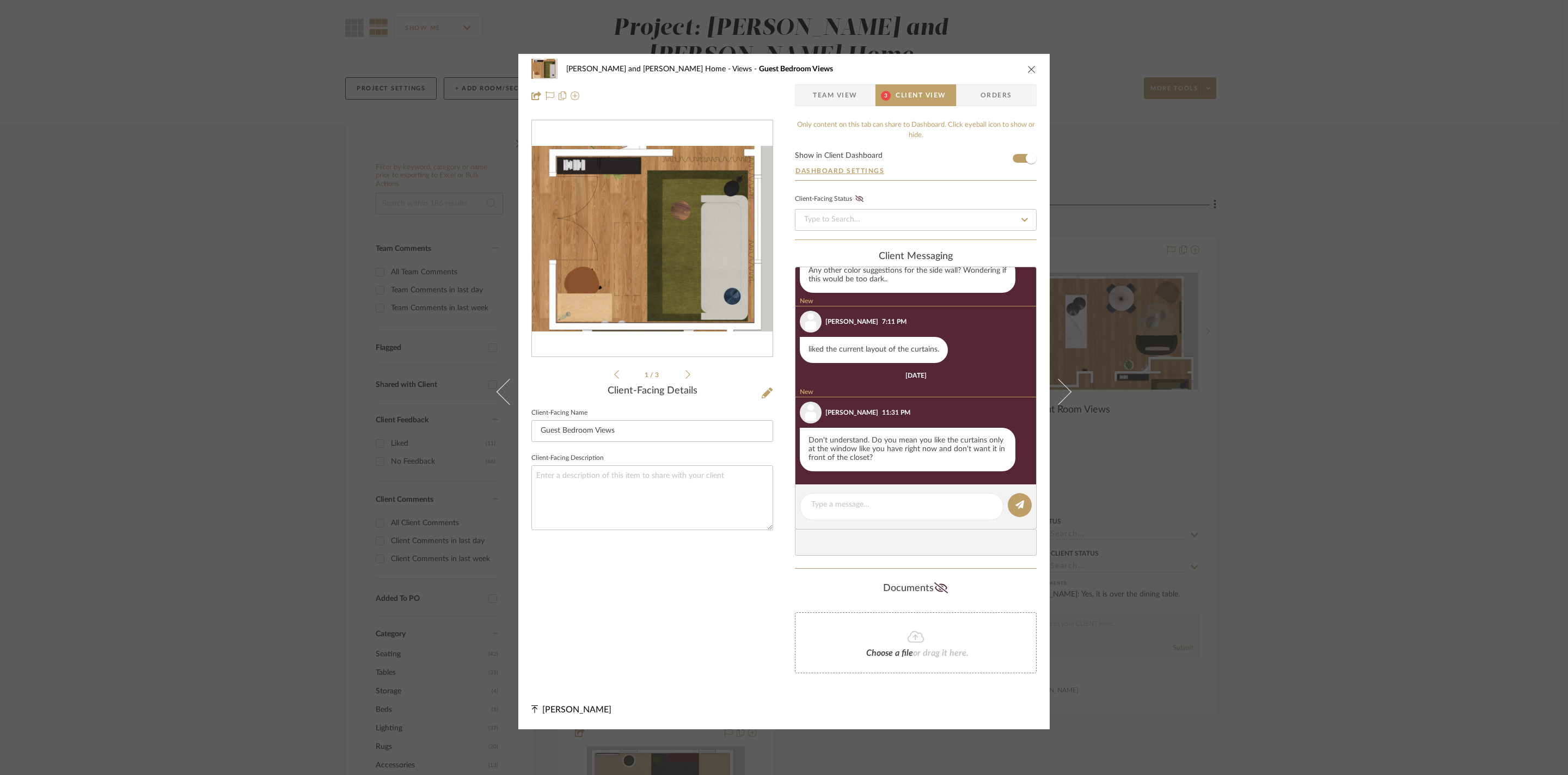
click at [1029, 64] on icon "close" at bounding box center [1032, 69] width 9 height 9
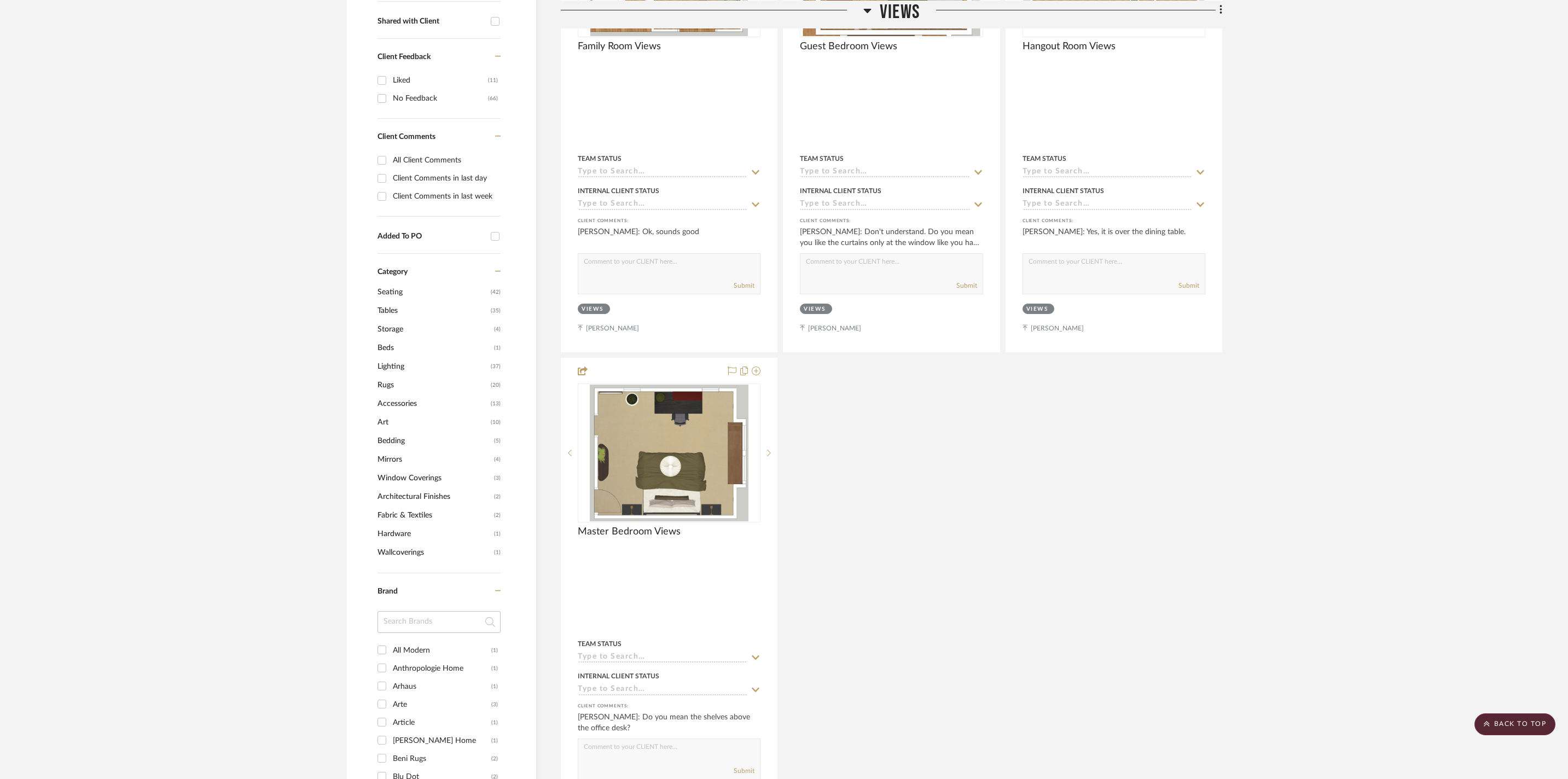
scroll to position [727, 0]
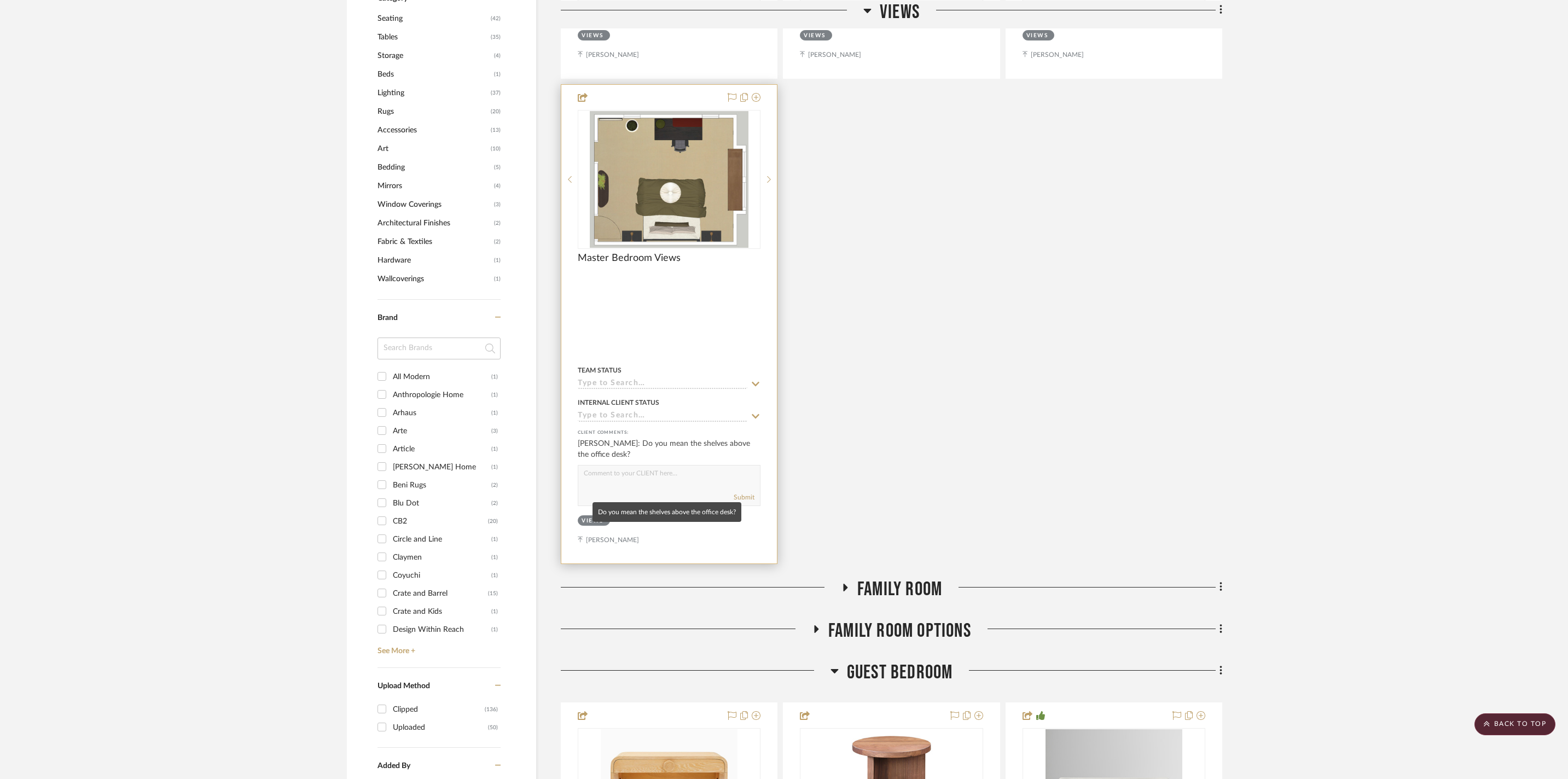
click at [710, 460] on div "[PERSON_NAME]: Do you mean the shelves above the office desk?" at bounding box center [669, 449] width 183 height 22
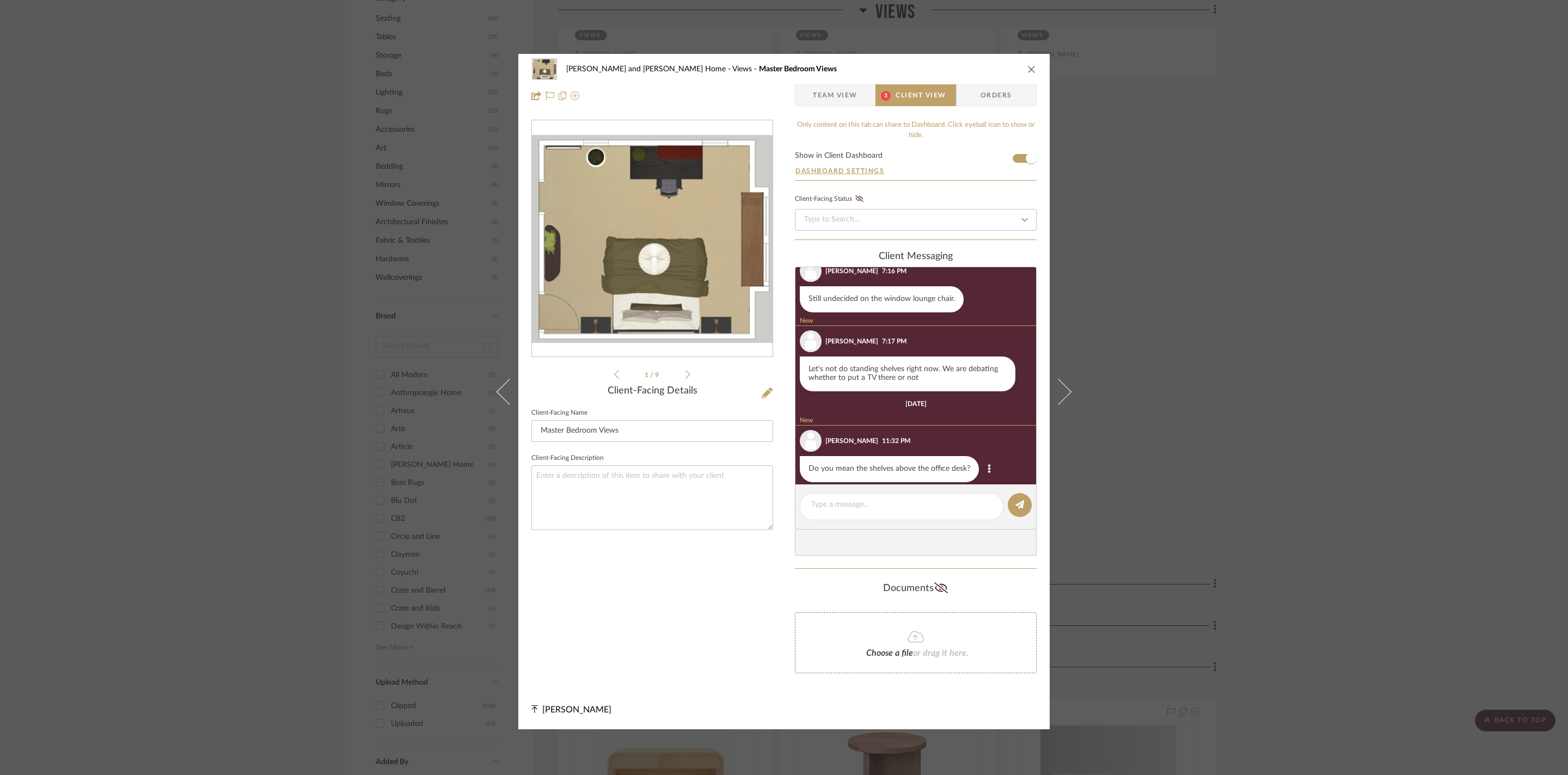
scroll to position [97, 0]
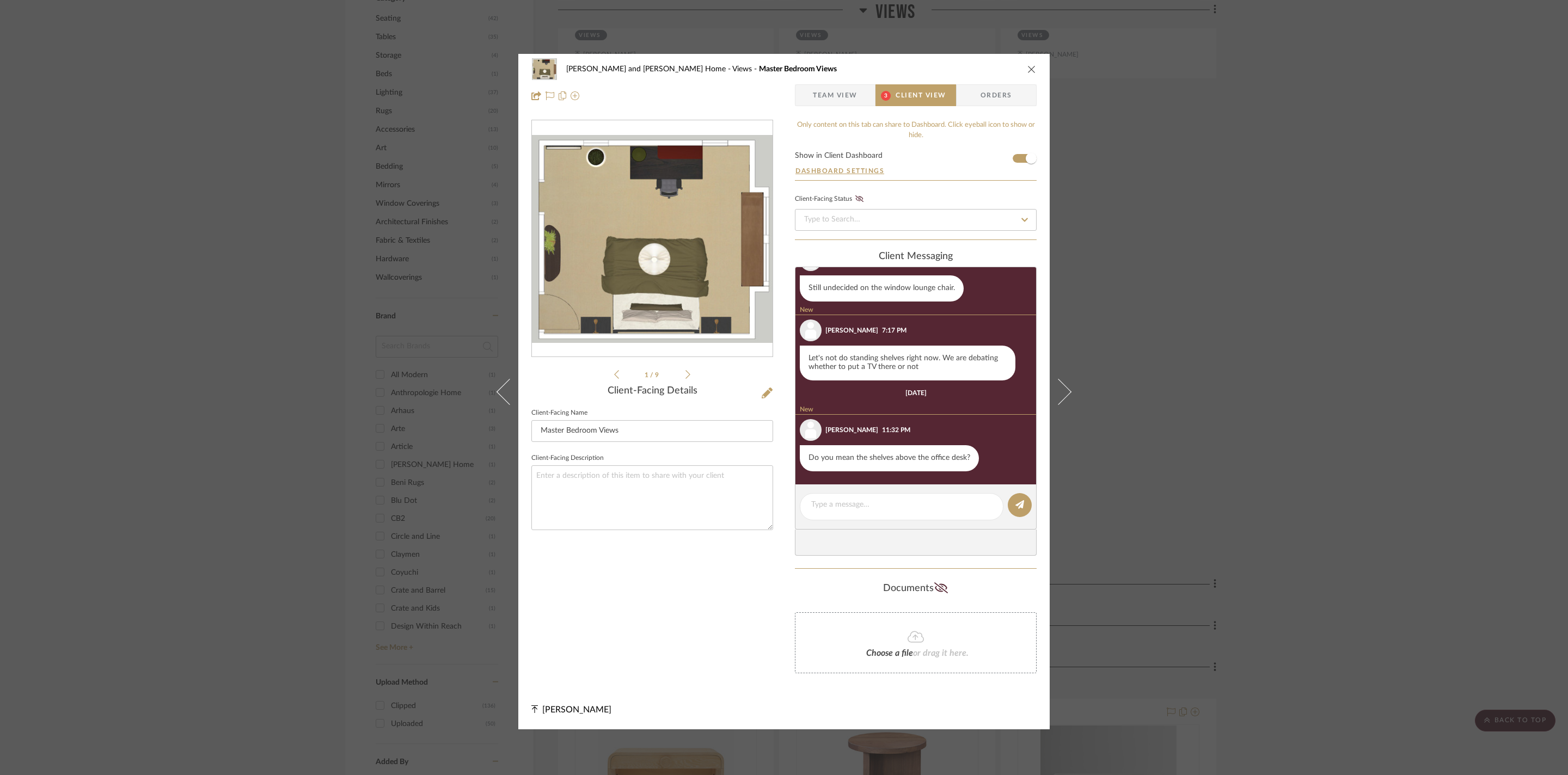
click at [1203, 331] on div "[PERSON_NAME] and [PERSON_NAME] Home Views Master Bedroom Views Team View 3 Cli…" at bounding box center [784, 388] width 1568 height 775
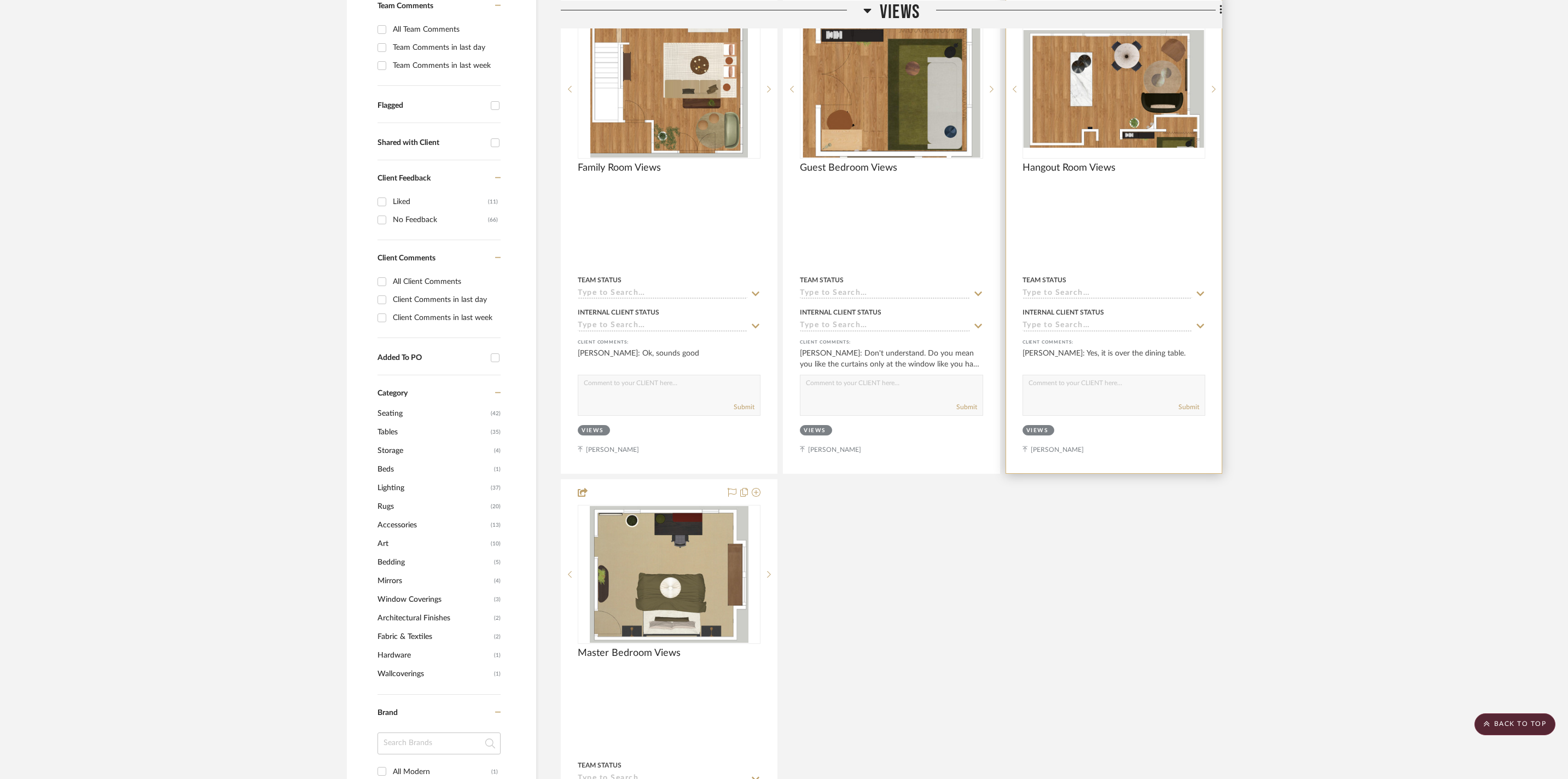
scroll to position [295, 0]
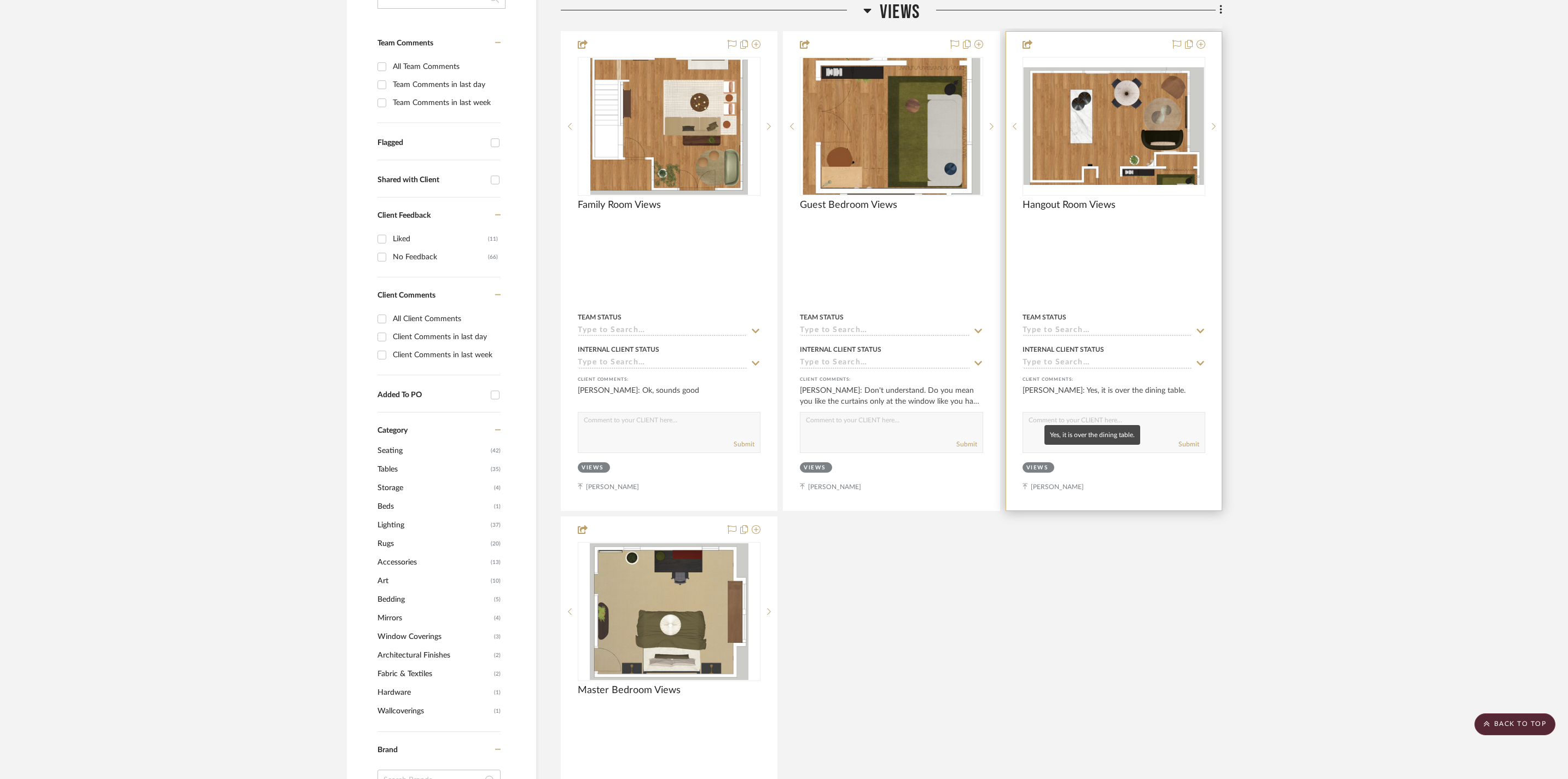
click at [1174, 407] on div "[PERSON_NAME]: Yes, it is over the dining table." at bounding box center [1114, 396] width 183 height 22
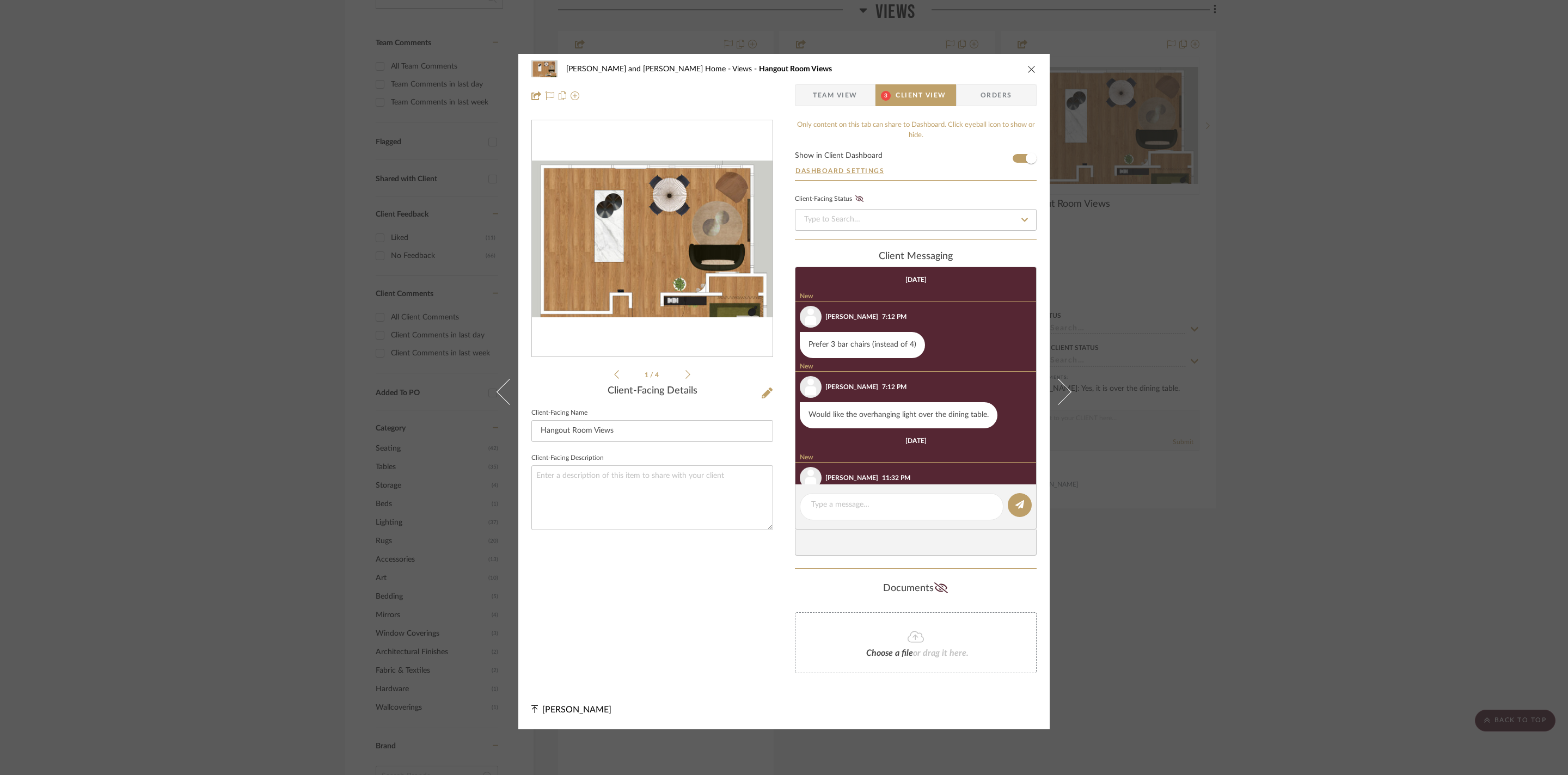
scroll to position [86, 0]
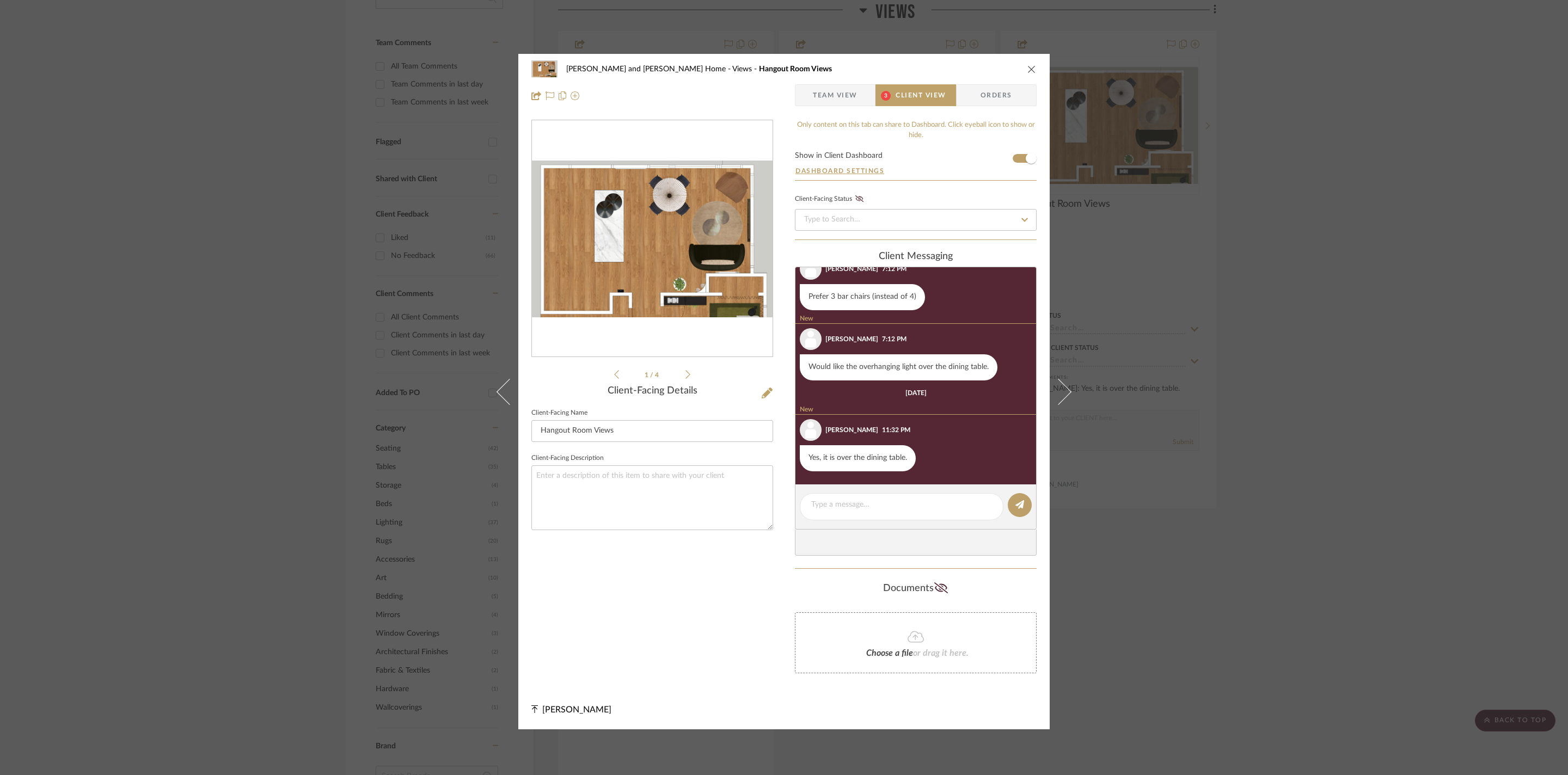
click at [1220, 348] on div "[PERSON_NAME] and [PERSON_NAME] Home Views Hangout Room Views Team View 3 Clien…" at bounding box center [784, 388] width 1568 height 775
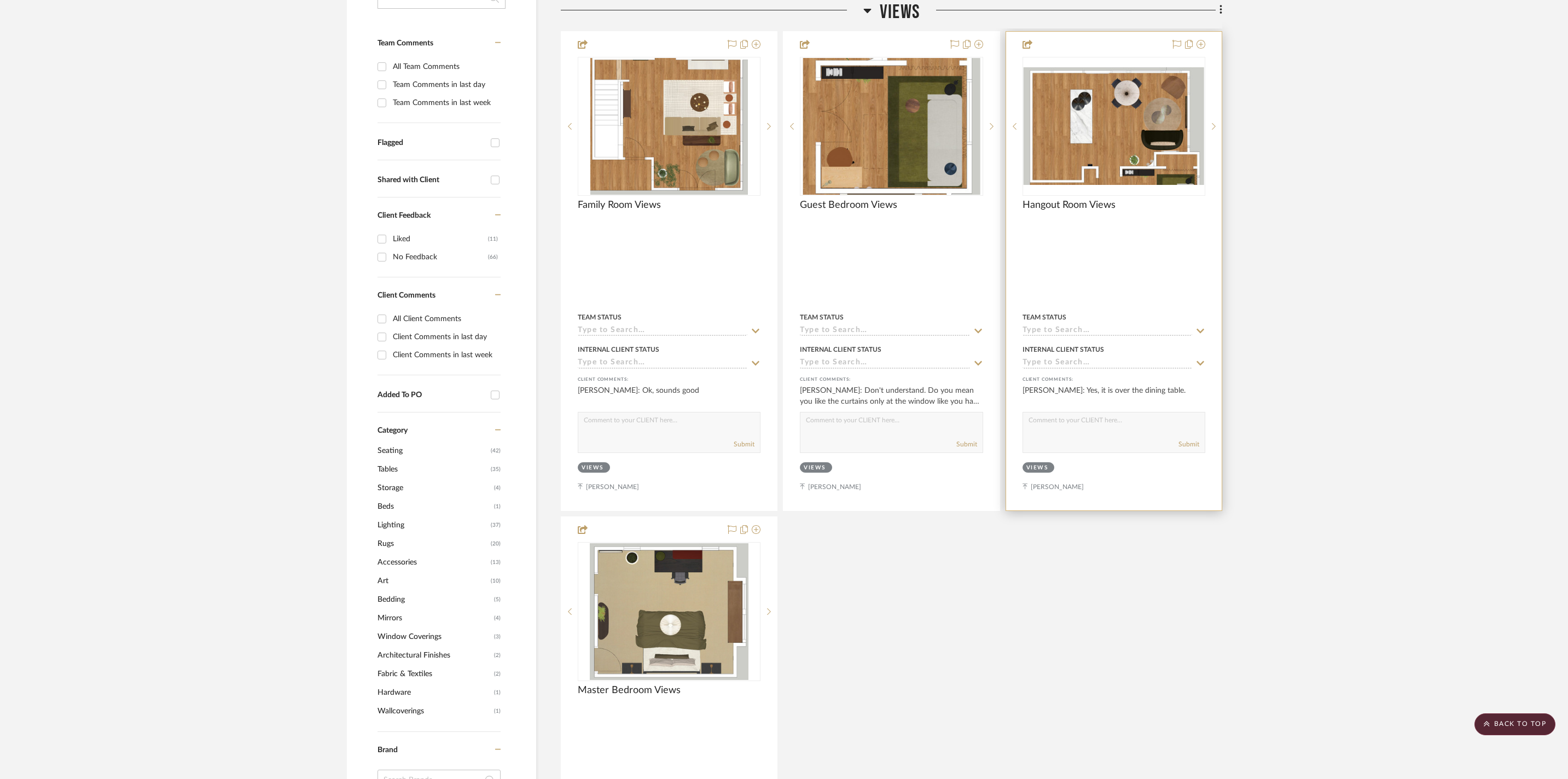
scroll to position [124, 0]
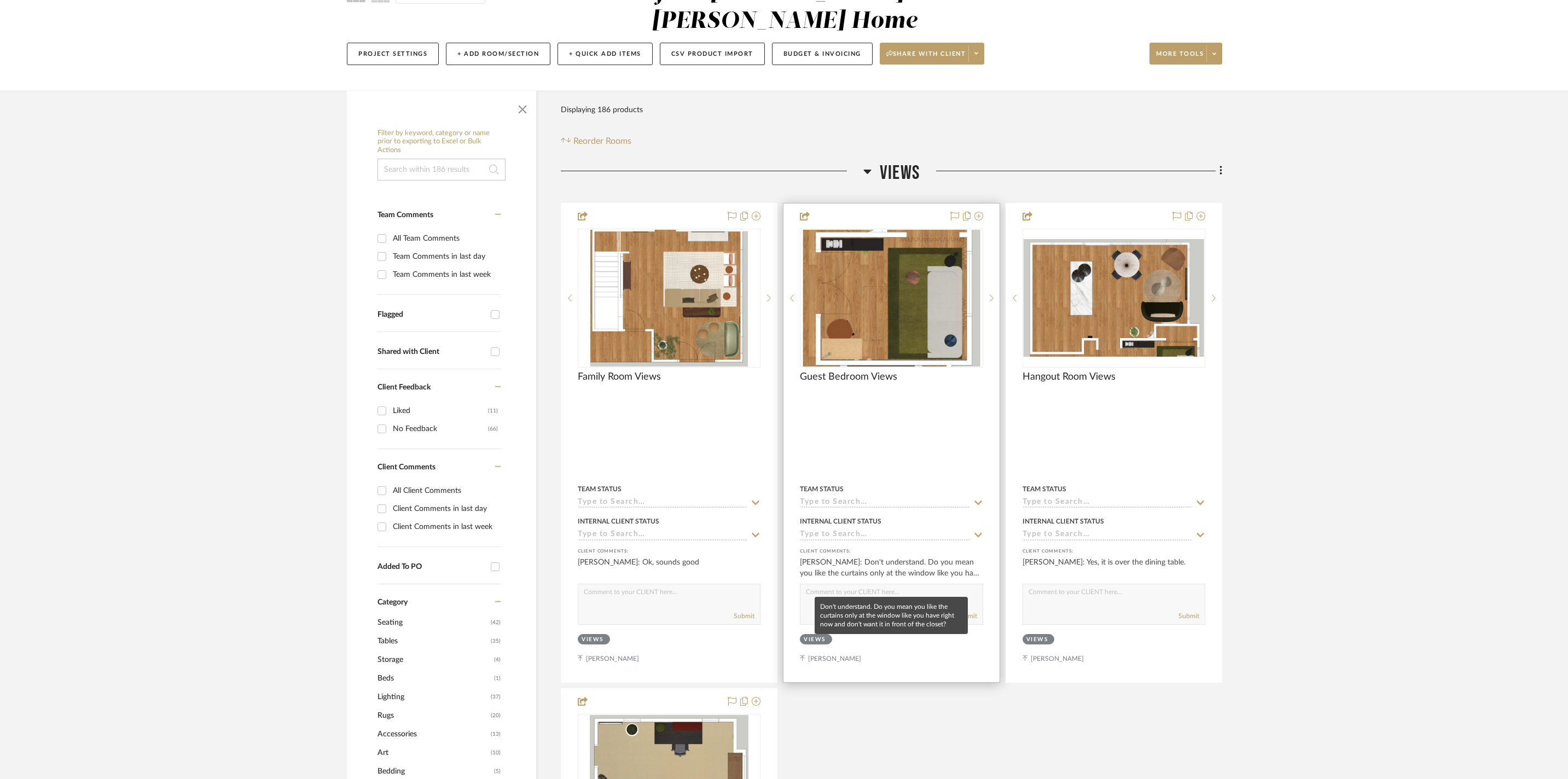
click at [912, 573] on div "[PERSON_NAME]: Don't understand. Do you mean you like the curtains only at the …" at bounding box center [891, 567] width 183 height 22
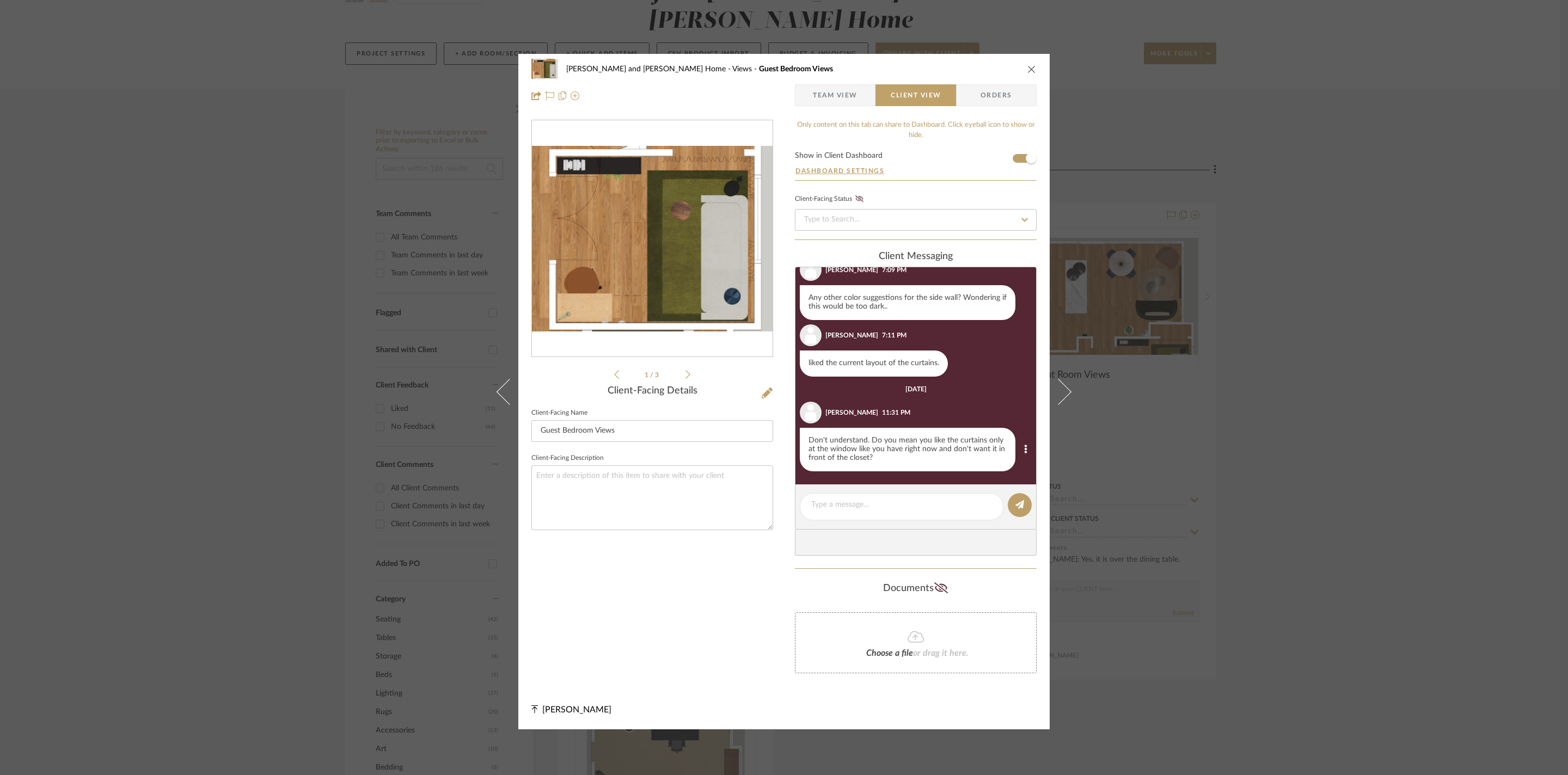
scroll to position [0, 0]
